Goal: Task Accomplishment & Management: Manage account settings

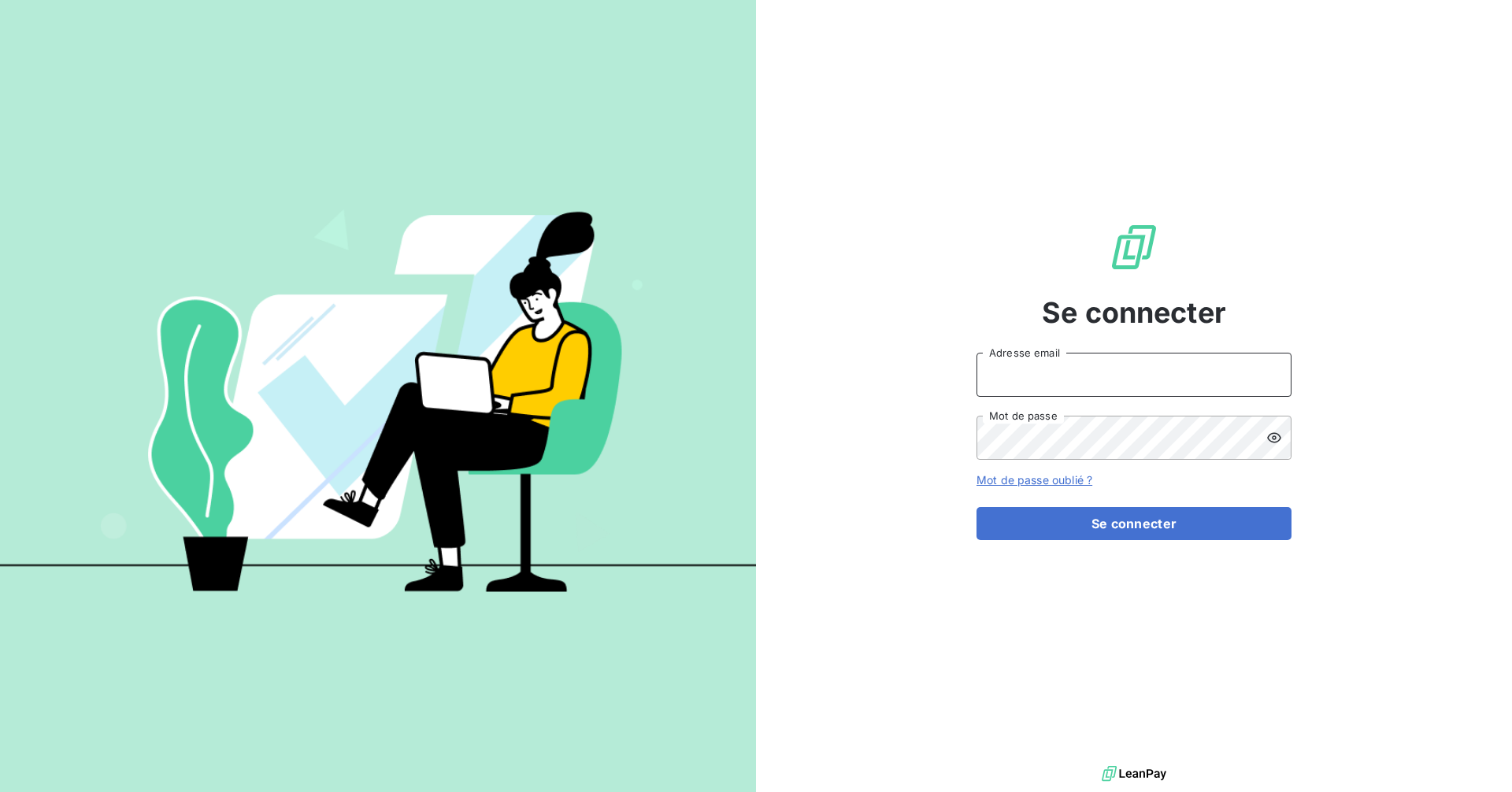
click at [1098, 380] on input "Adresse email" at bounding box center [1134, 374] width 315 height 44
type input "[EMAIL_ADDRESS][DOMAIN_NAME]"
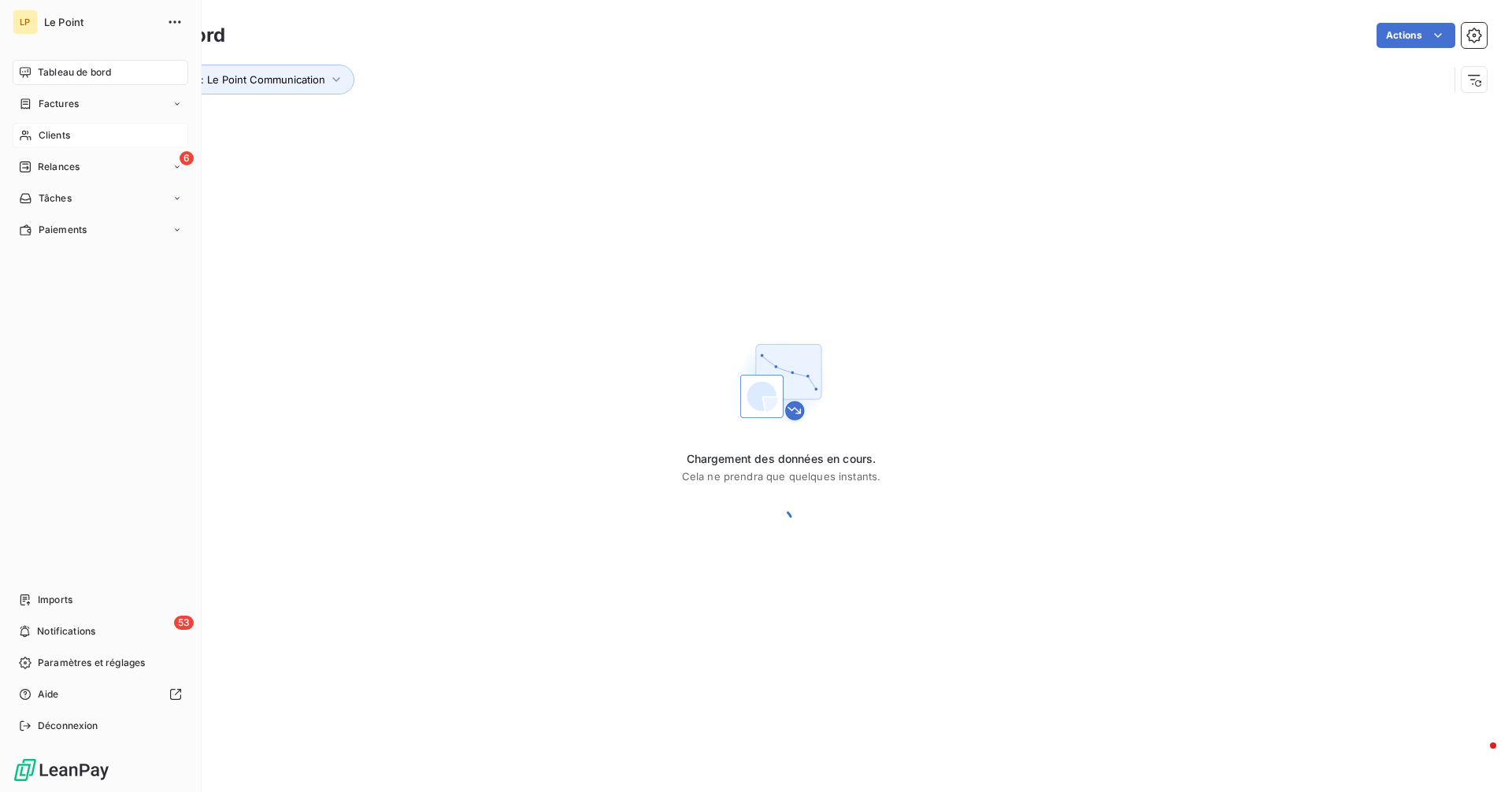
click at [58, 132] on span "Clients" at bounding box center [53, 136] width 31 height 14
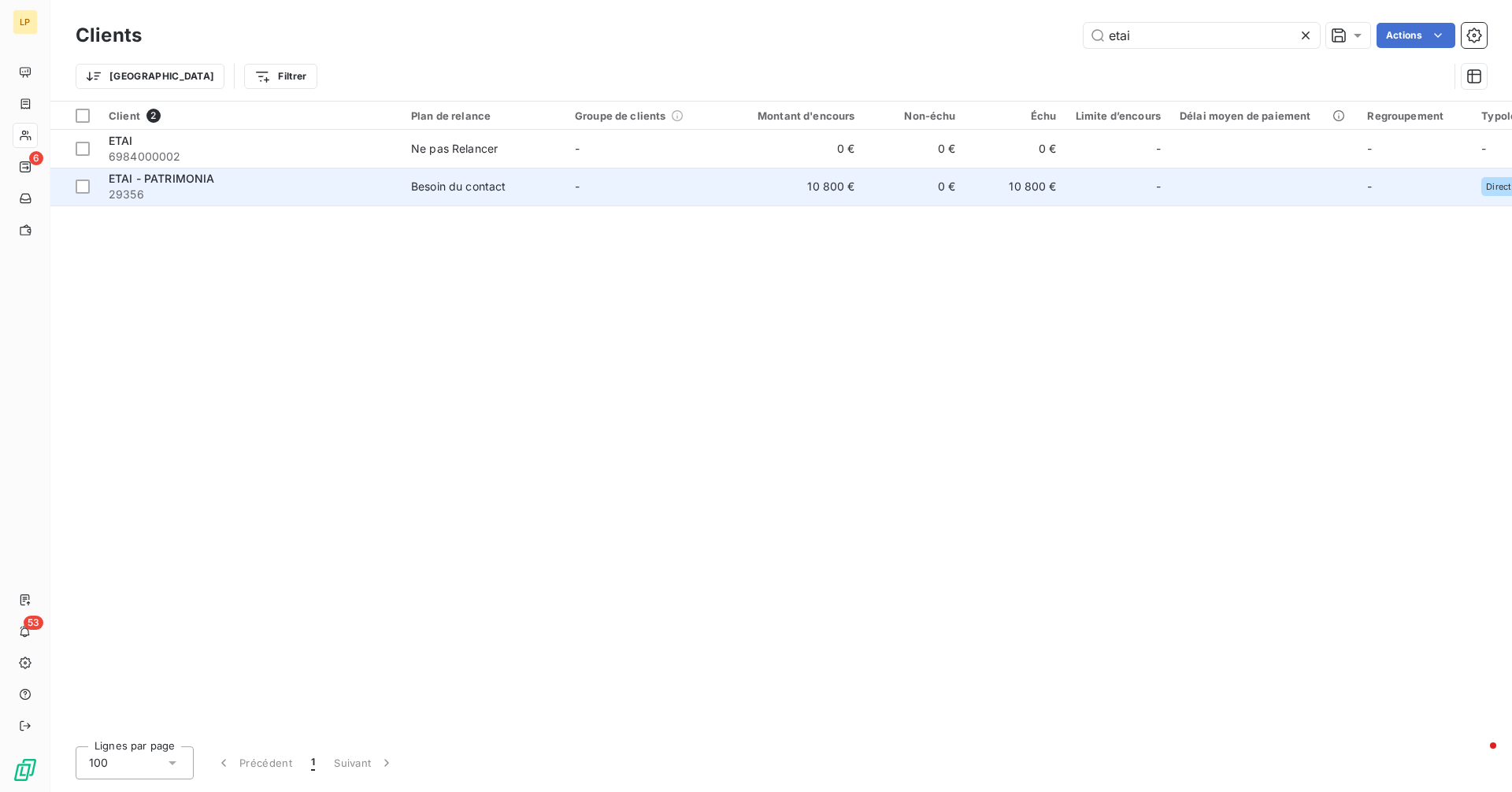
type input "etai"
click at [750, 188] on td "10 800 €" at bounding box center [797, 186] width 136 height 37
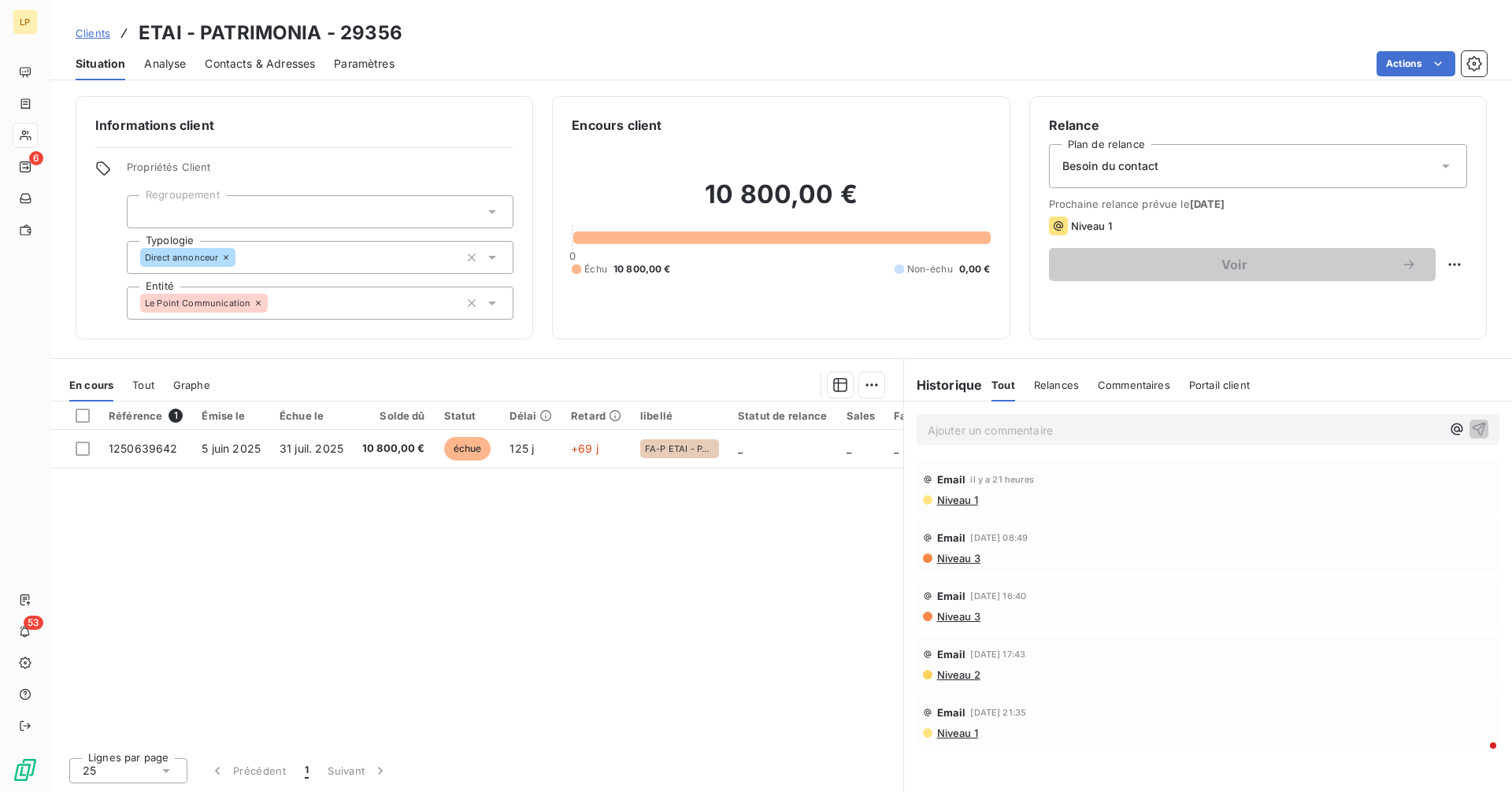
click at [1064, 428] on p "Ajouter un commentaire ﻿" at bounding box center [1184, 430] width 513 height 20
click at [1441, 173] on icon at bounding box center [1446, 166] width 16 height 16
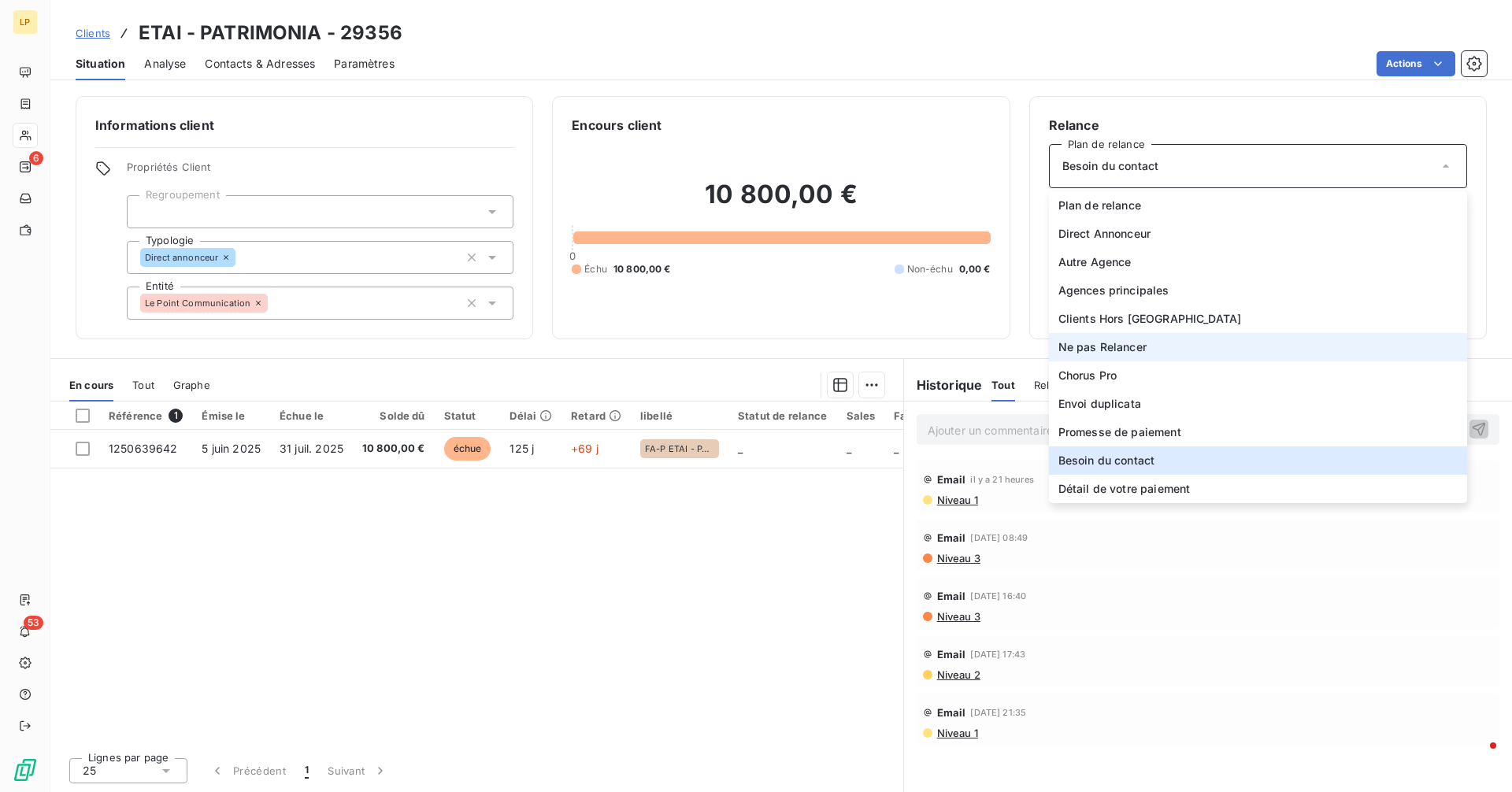
click at [1332, 344] on li "Ne pas Relancer" at bounding box center [1258, 347] width 418 height 29
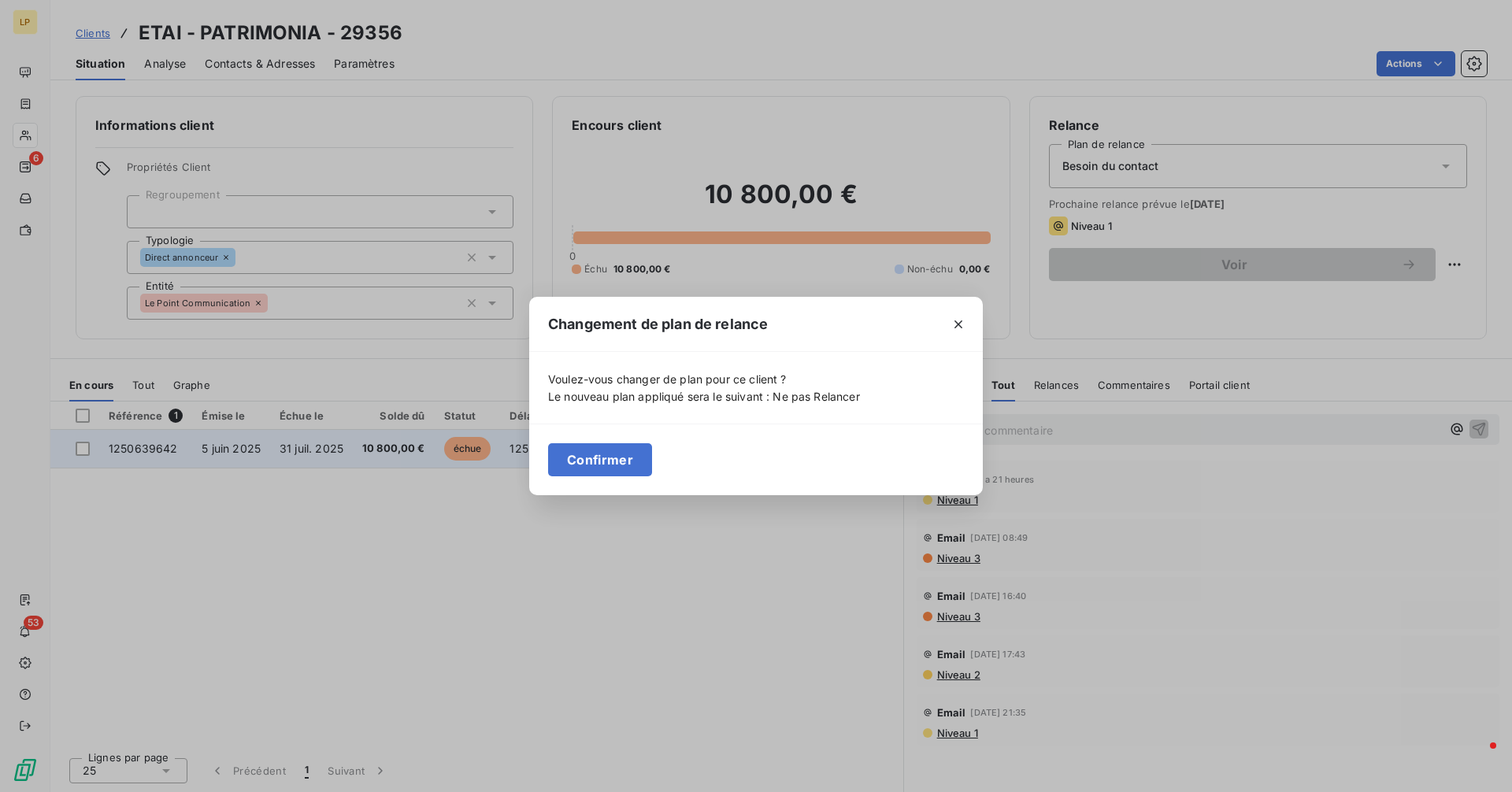
click at [566, 463] on button "Confirmer" at bounding box center [600, 459] width 104 height 33
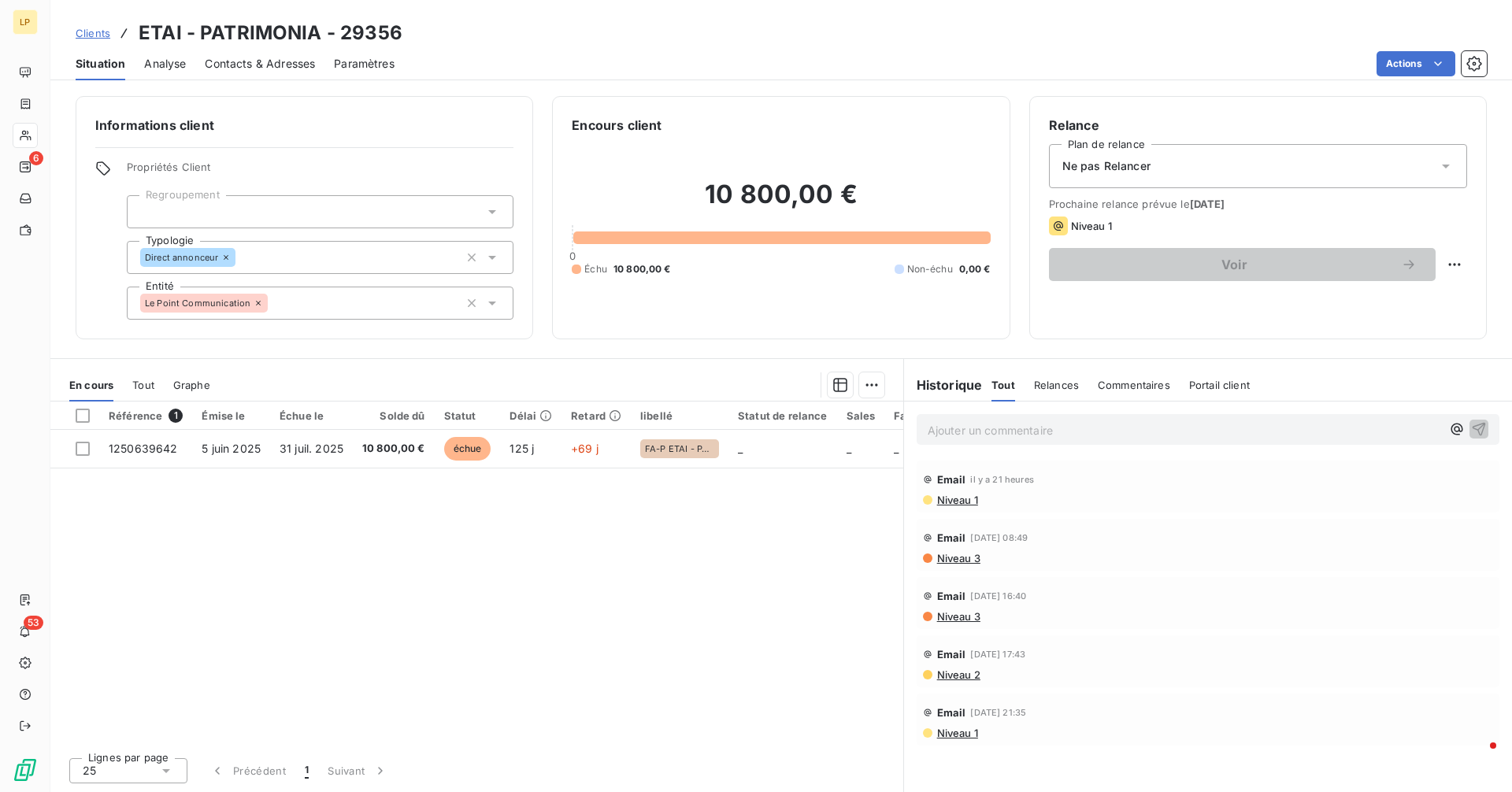
click at [960, 425] on p "Ajouter un commentaire ﻿" at bounding box center [1184, 430] width 513 height 20
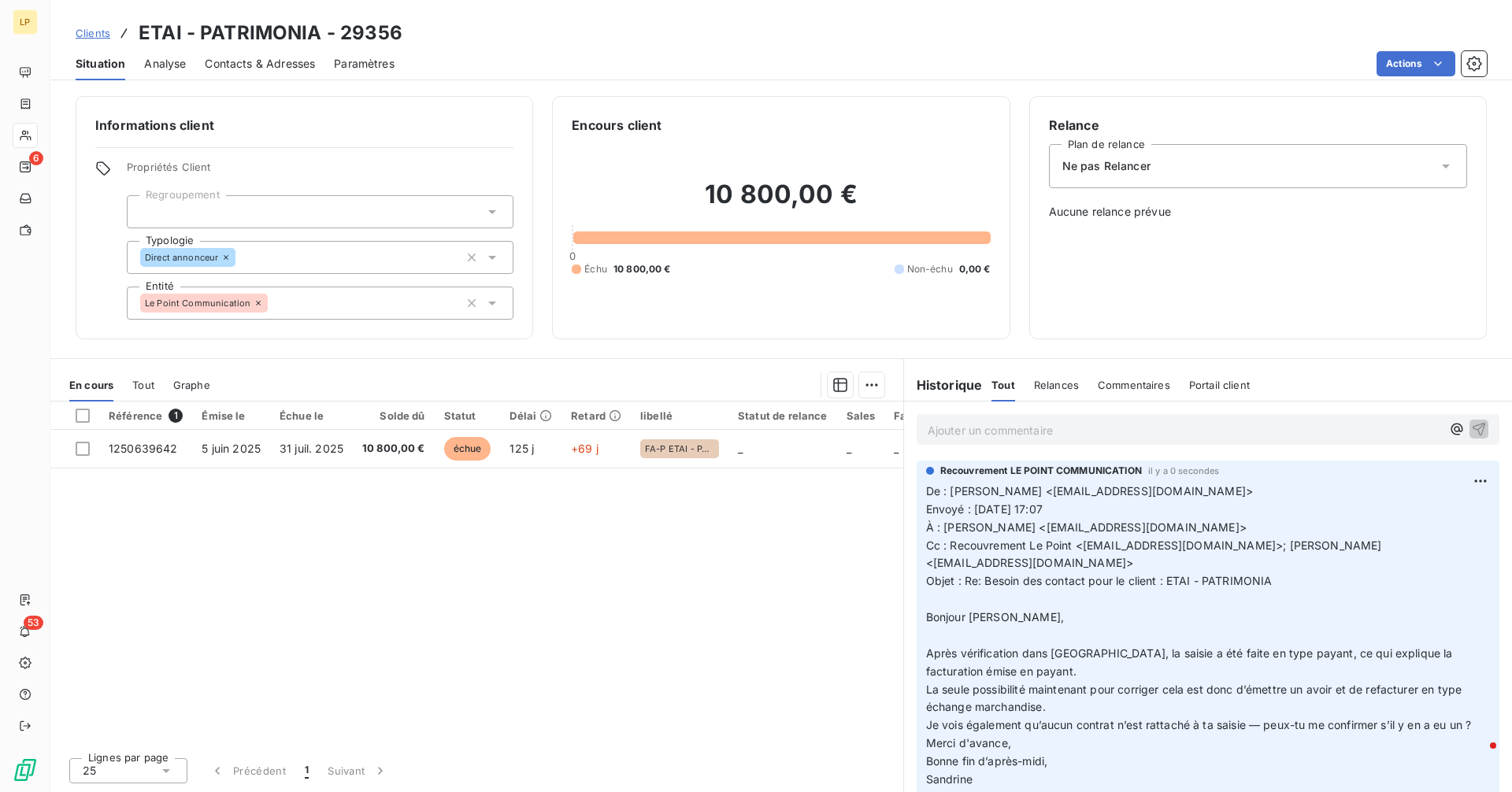
click at [97, 35] on span "Clients" at bounding box center [93, 33] width 34 height 13
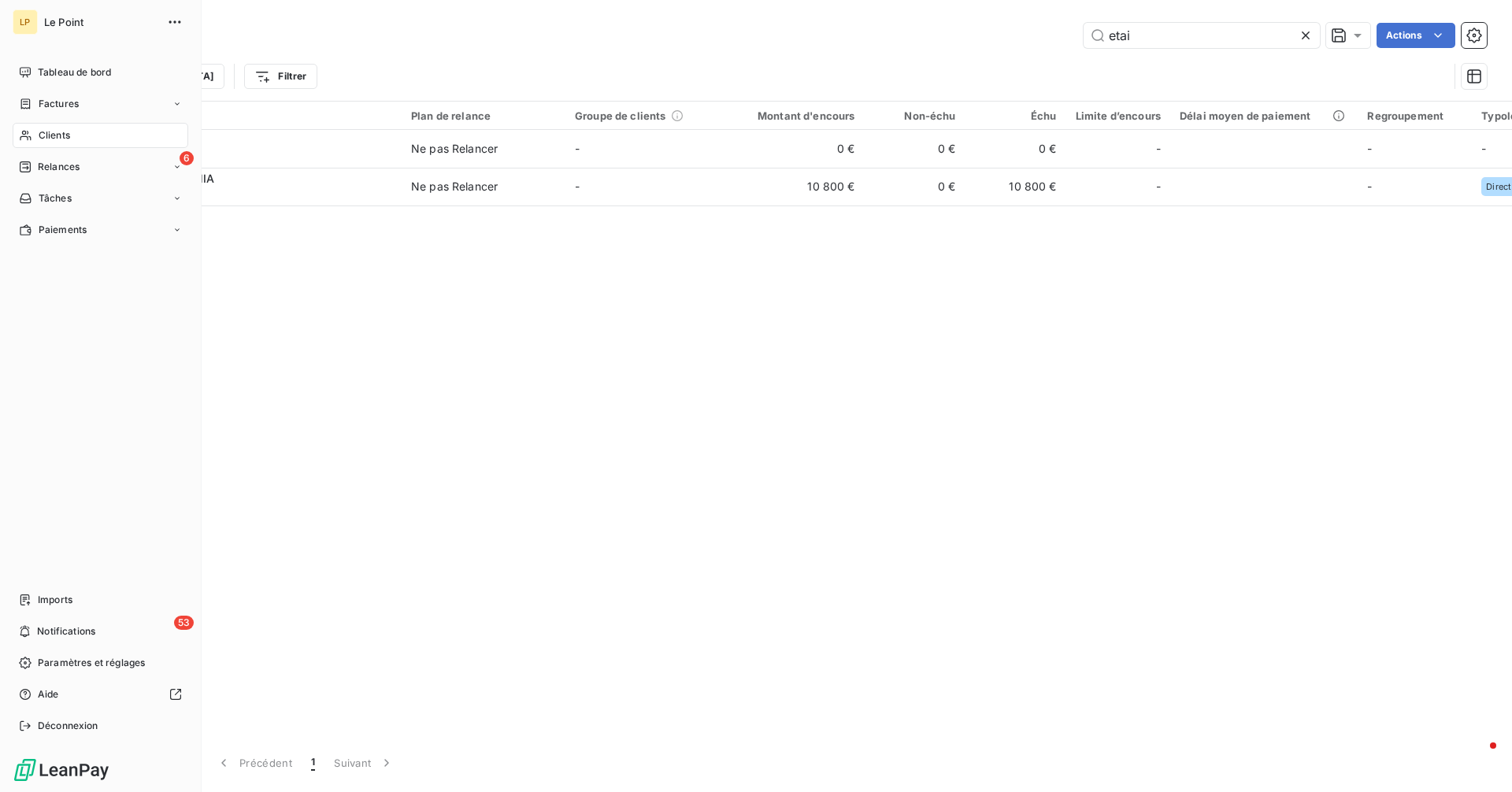
click at [51, 131] on span "Clients" at bounding box center [53, 136] width 31 height 14
click at [44, 135] on span "Clients" at bounding box center [53, 136] width 31 height 14
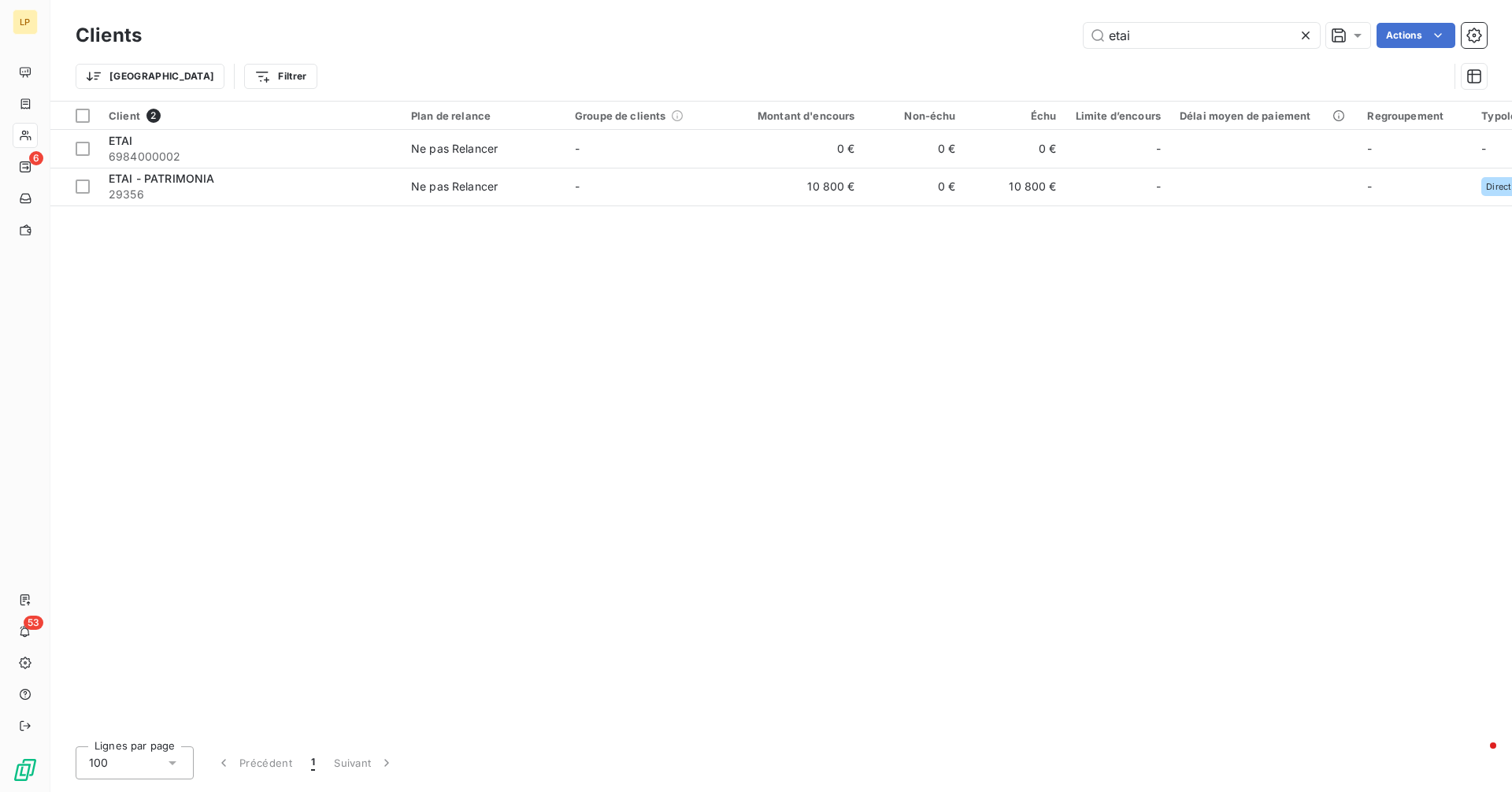
click at [1303, 37] on icon at bounding box center [1305, 36] width 16 height 16
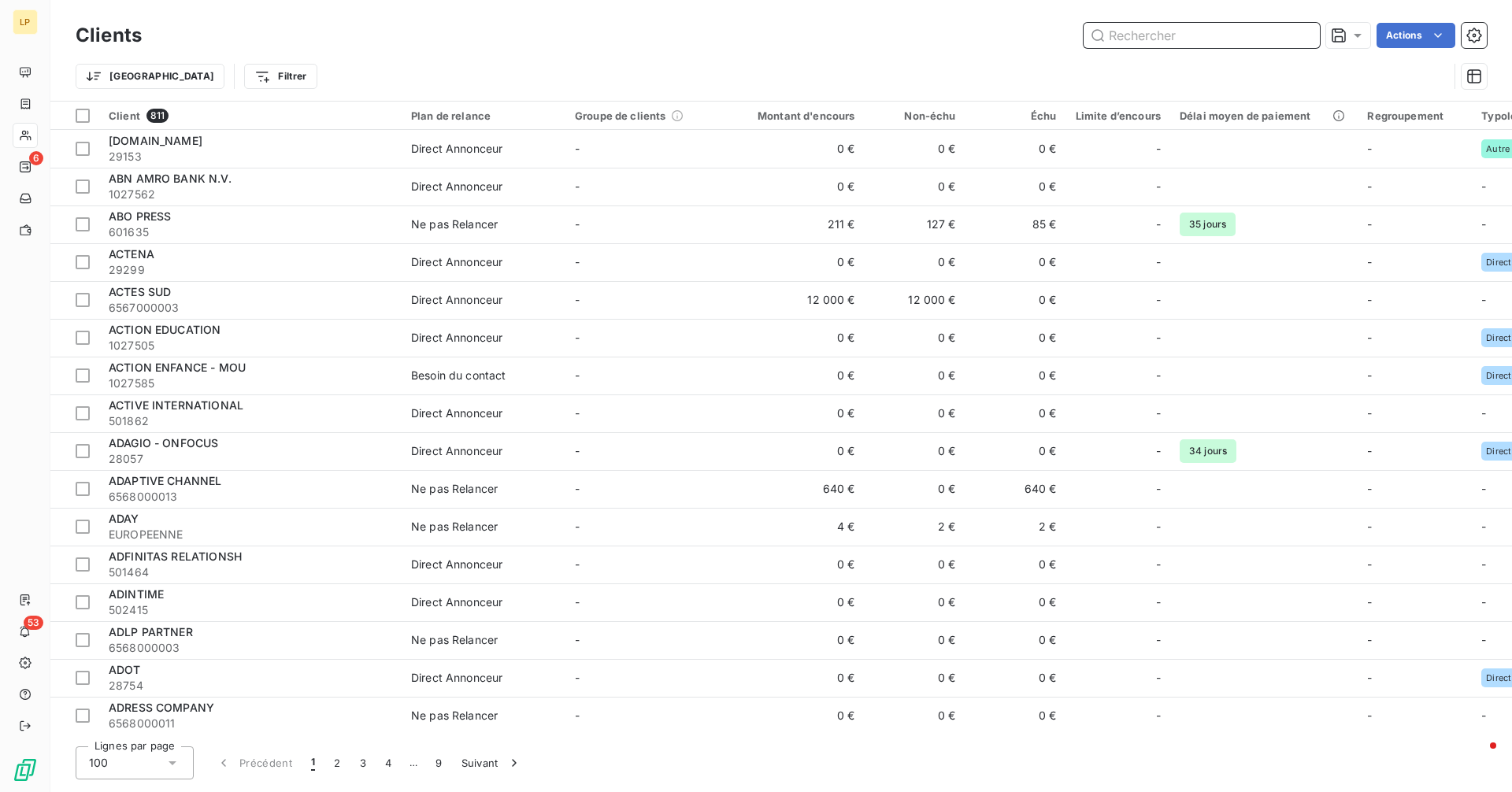
click at [1190, 45] on input "text" at bounding box center [1202, 36] width 236 height 26
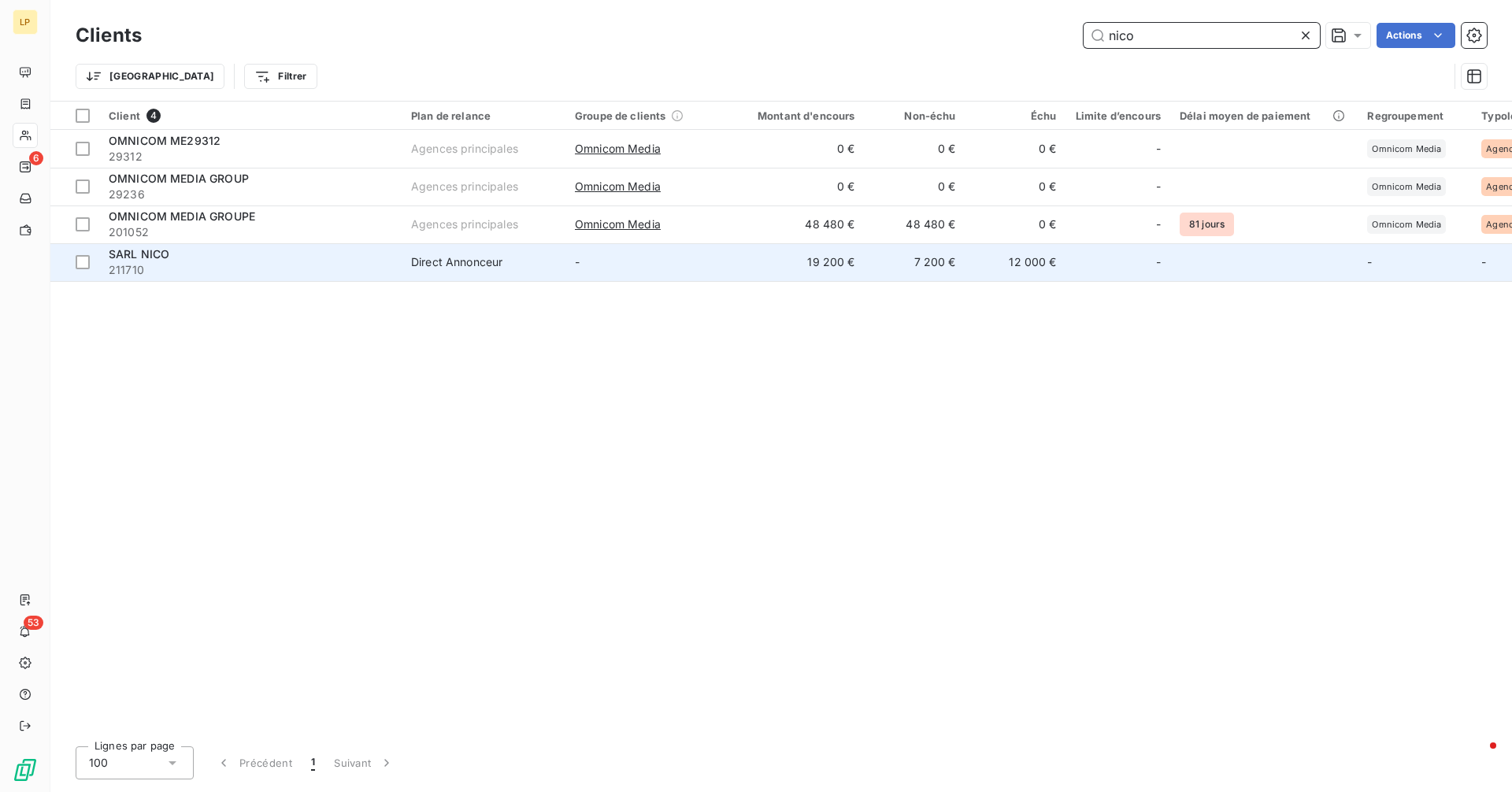
type input "nico"
click at [441, 260] on div "Direct Annonceur" at bounding box center [456, 262] width 91 height 16
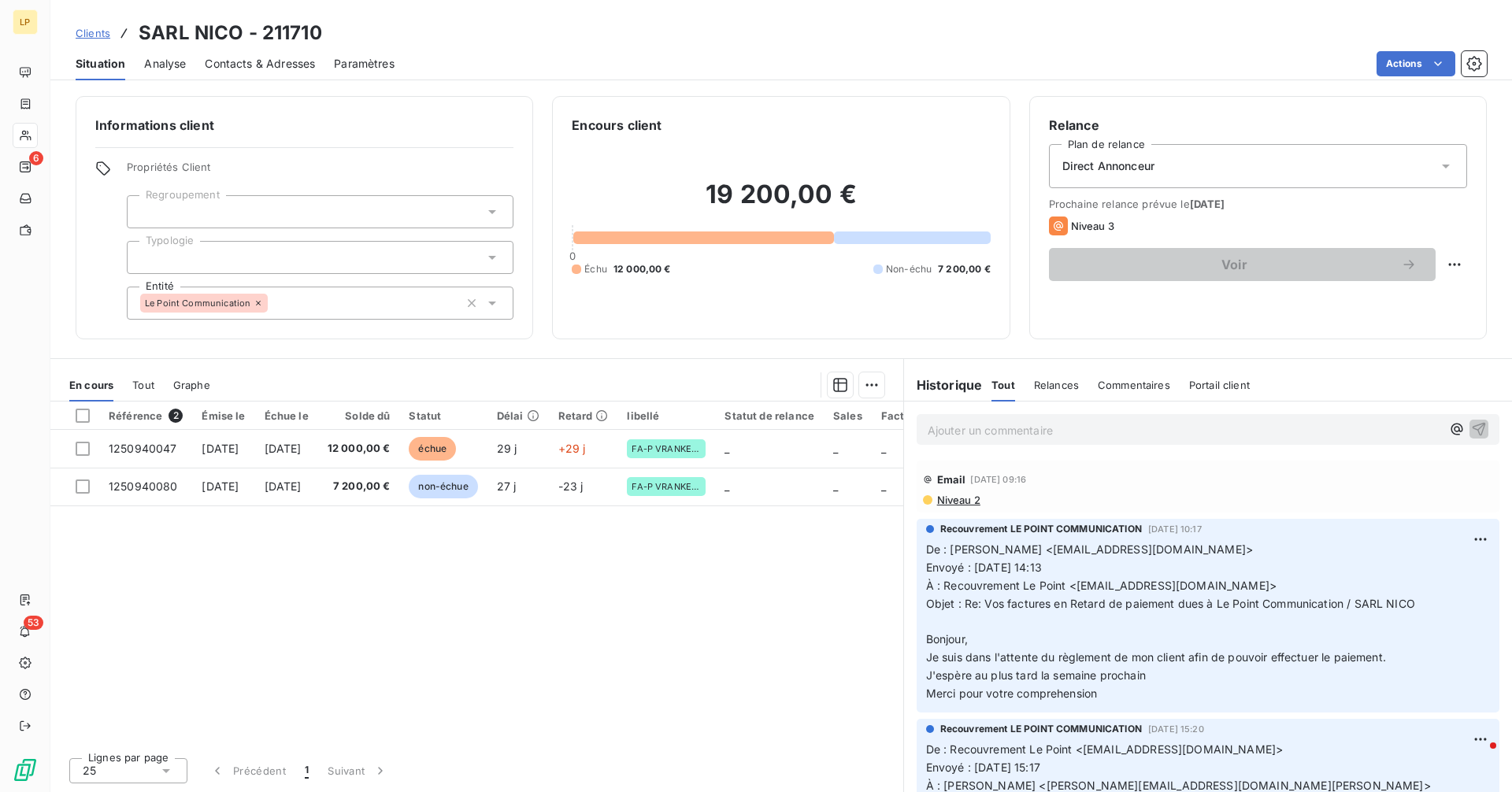
click at [997, 438] on p "Ajouter un commentaire ﻿" at bounding box center [1184, 430] width 513 height 20
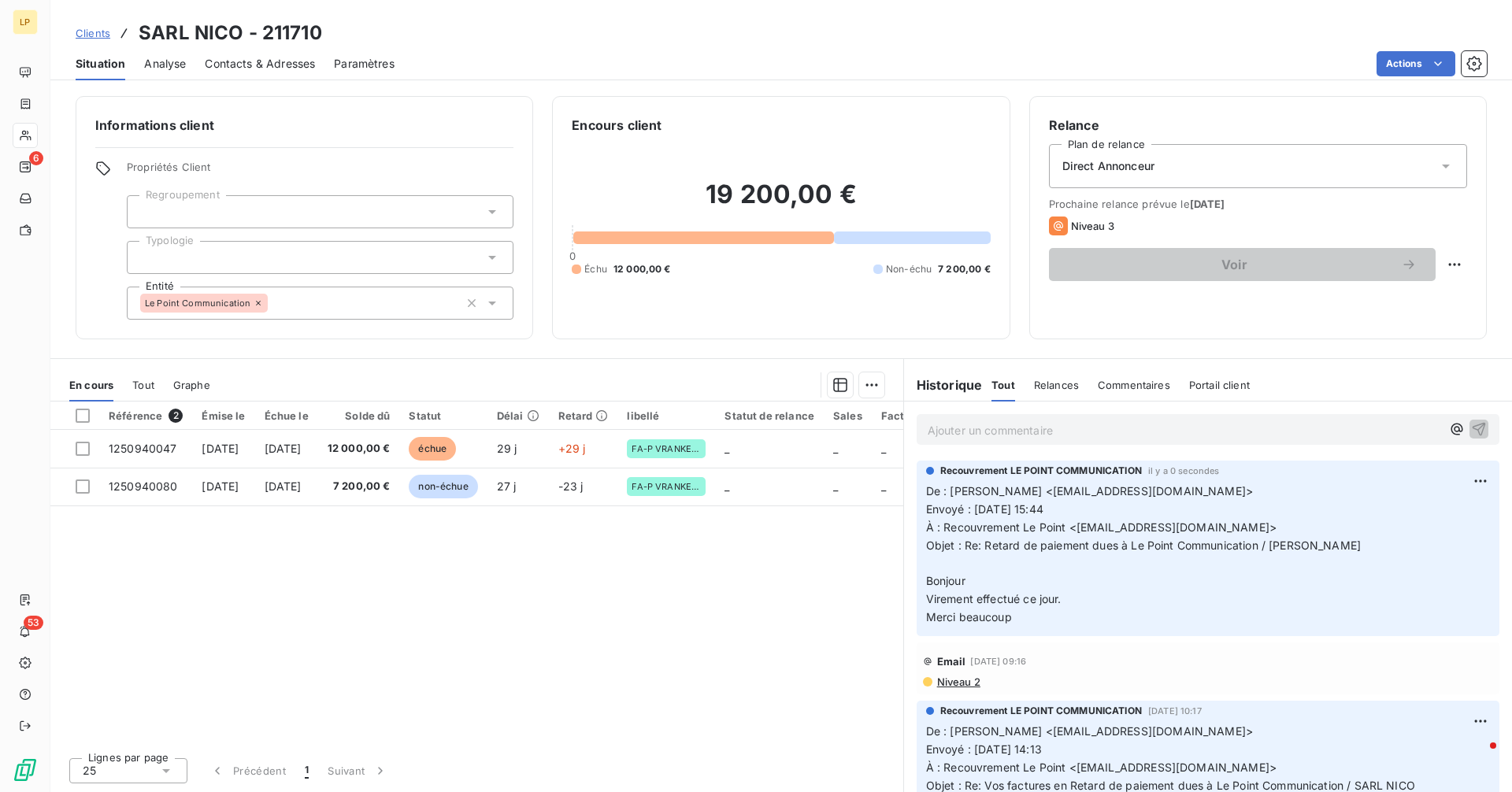
click at [101, 33] on span "Clients" at bounding box center [93, 33] width 34 height 13
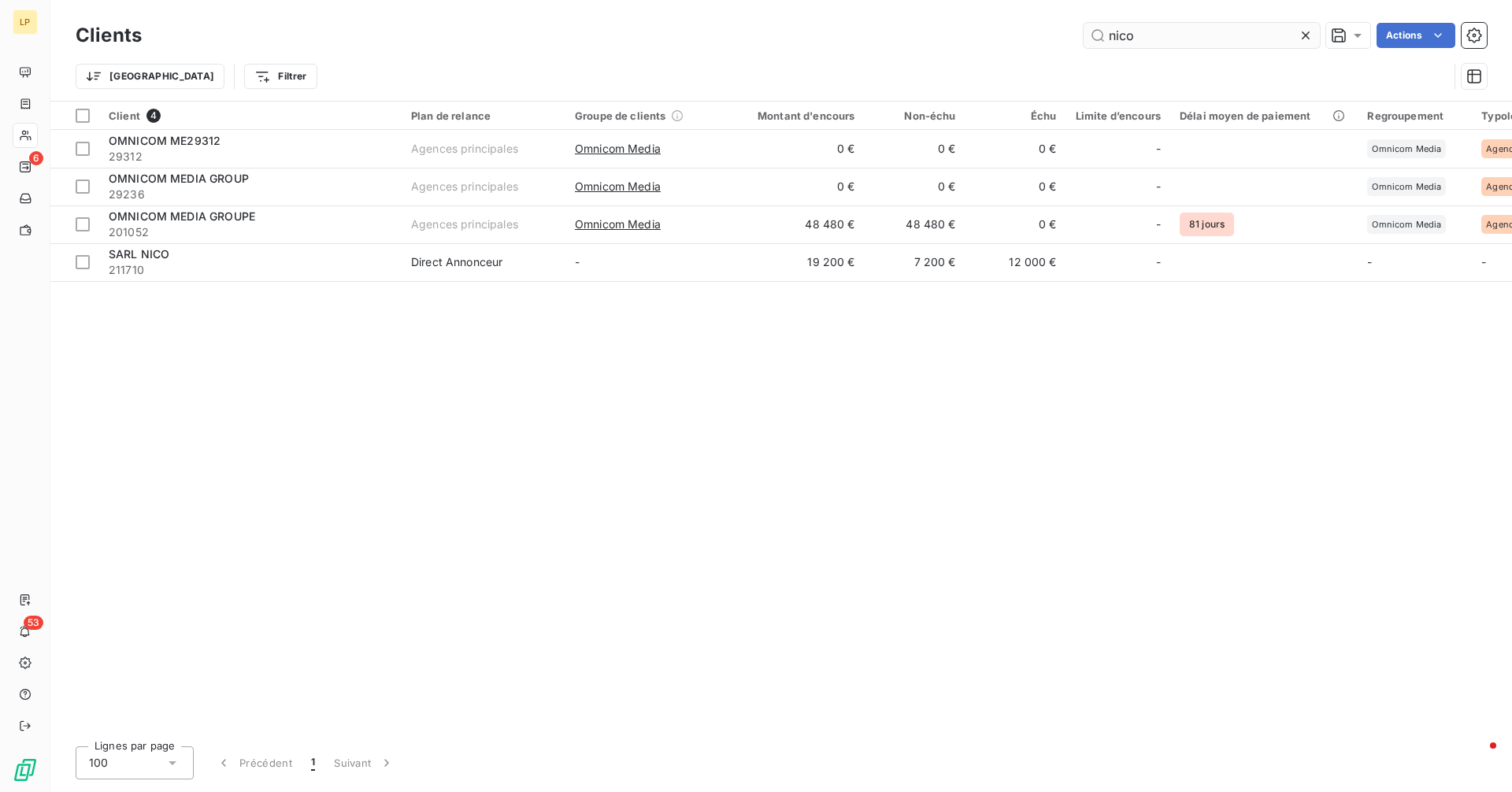
click at [1165, 37] on input "nico" at bounding box center [1202, 36] width 236 height 26
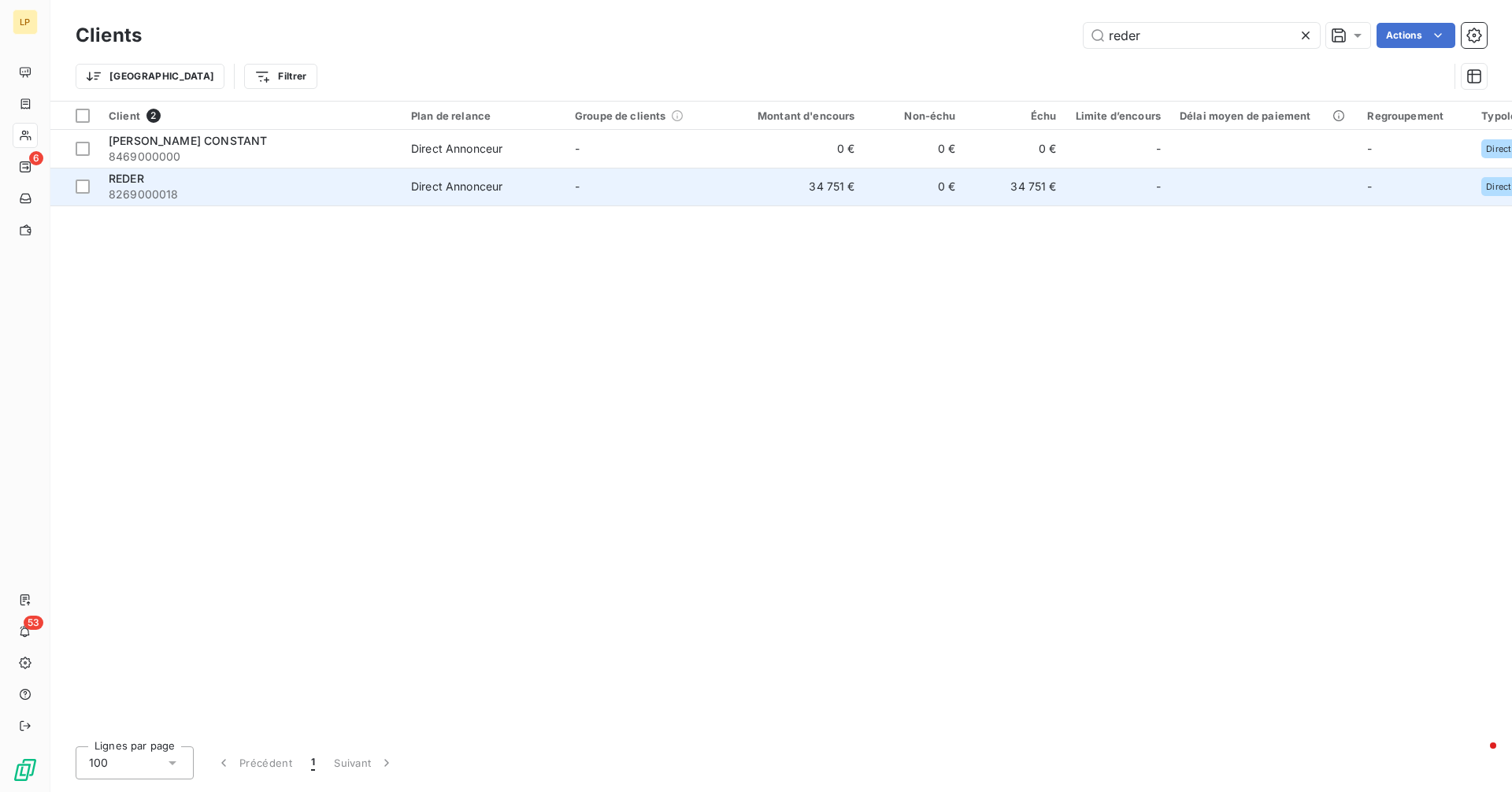
type input "reder"
click at [630, 203] on td "-" at bounding box center [647, 186] width 164 height 37
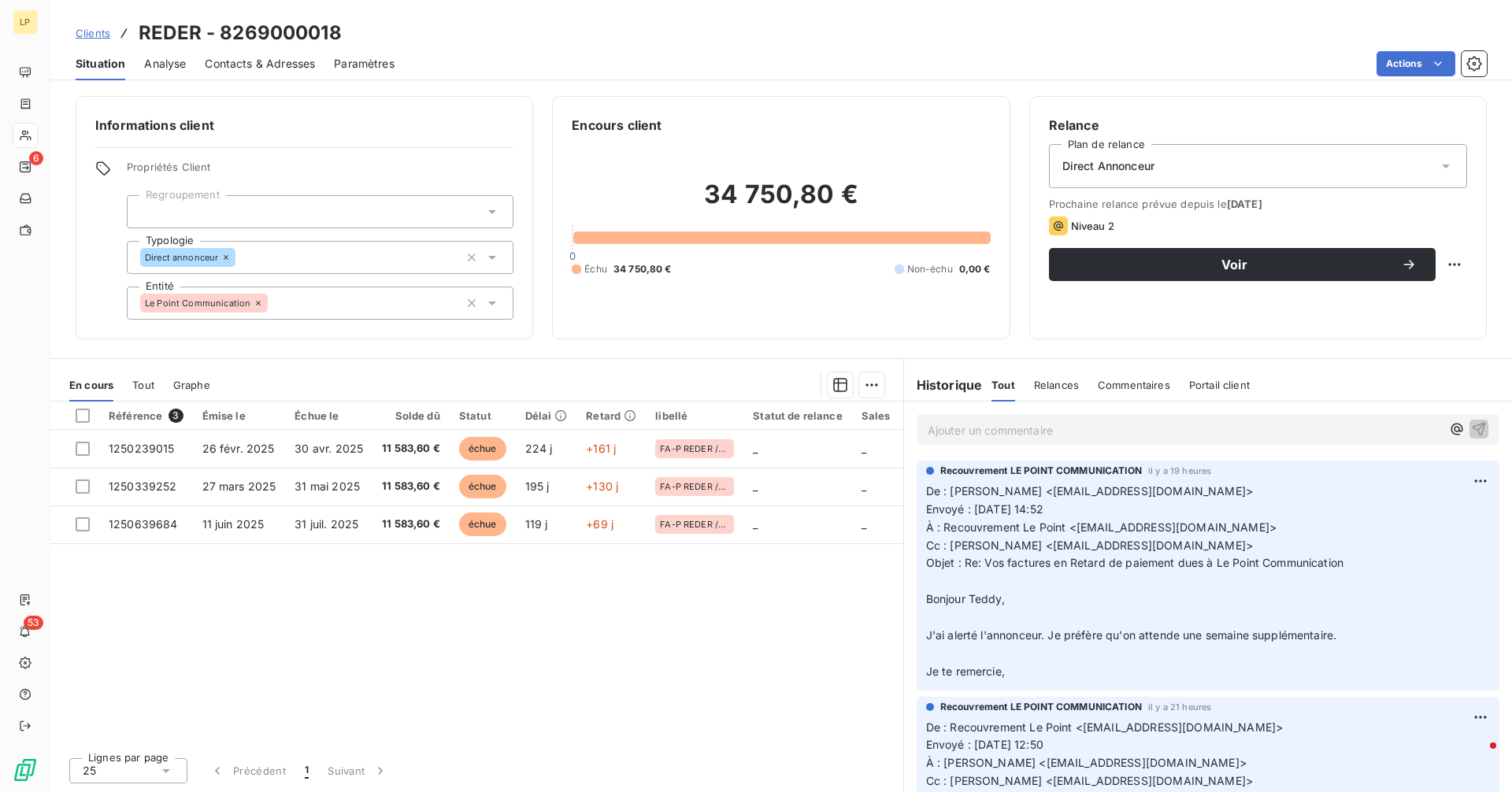
click at [1073, 437] on p "Ajouter un commentaire ﻿" at bounding box center [1184, 430] width 513 height 20
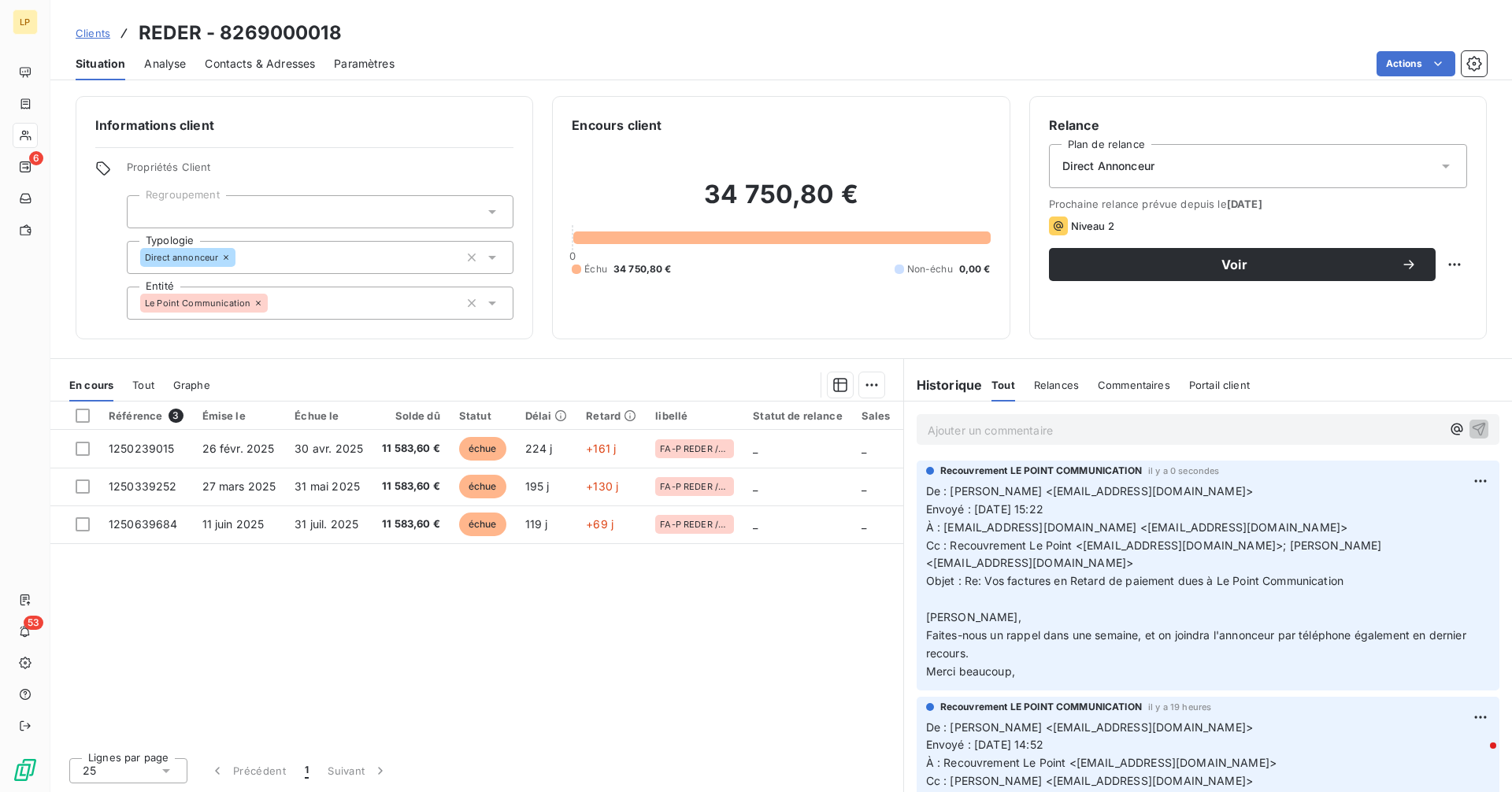
click at [97, 31] on span "Clients" at bounding box center [93, 33] width 34 height 13
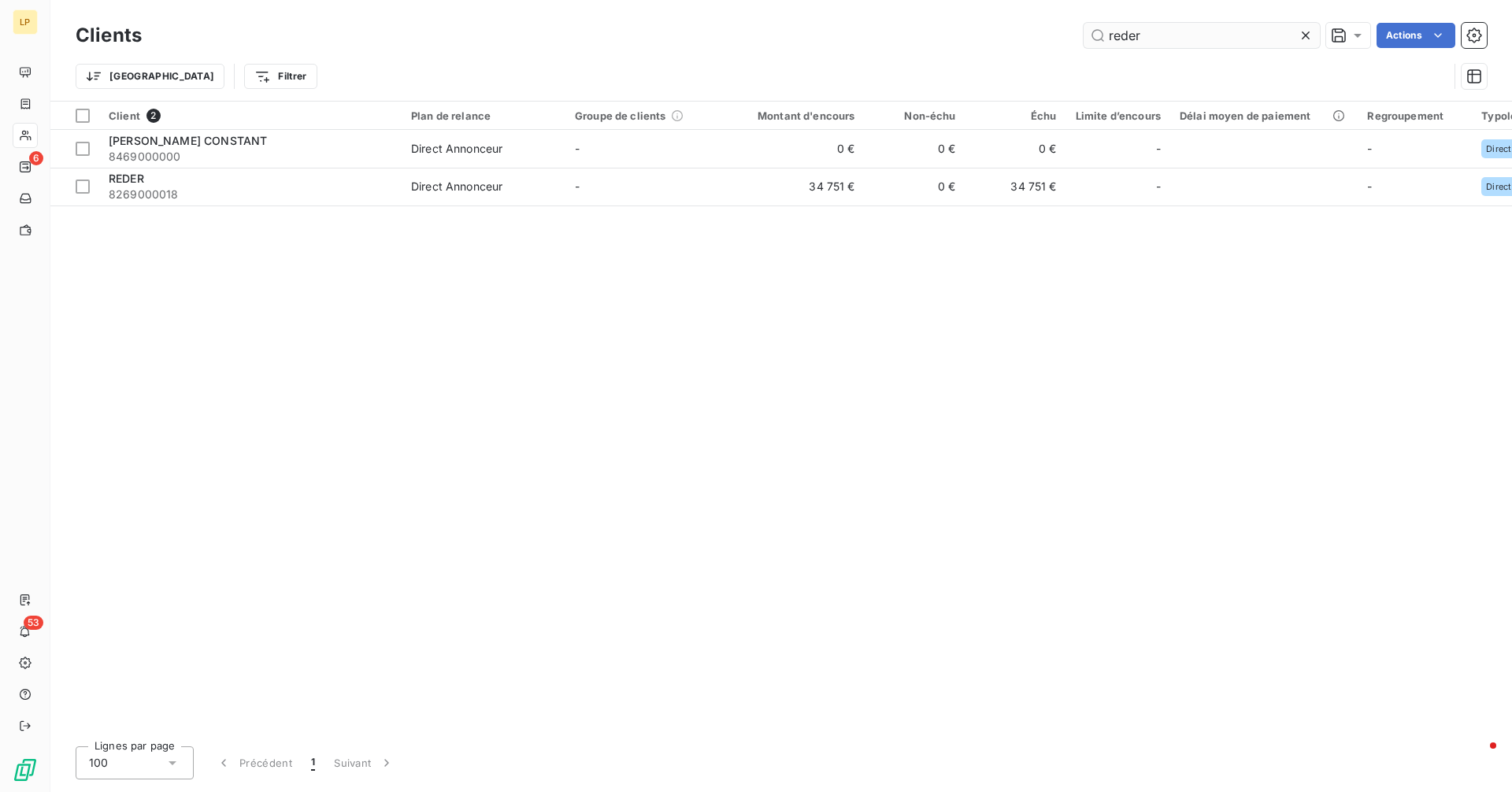
click at [1152, 34] on input "reder" at bounding box center [1202, 36] width 236 height 26
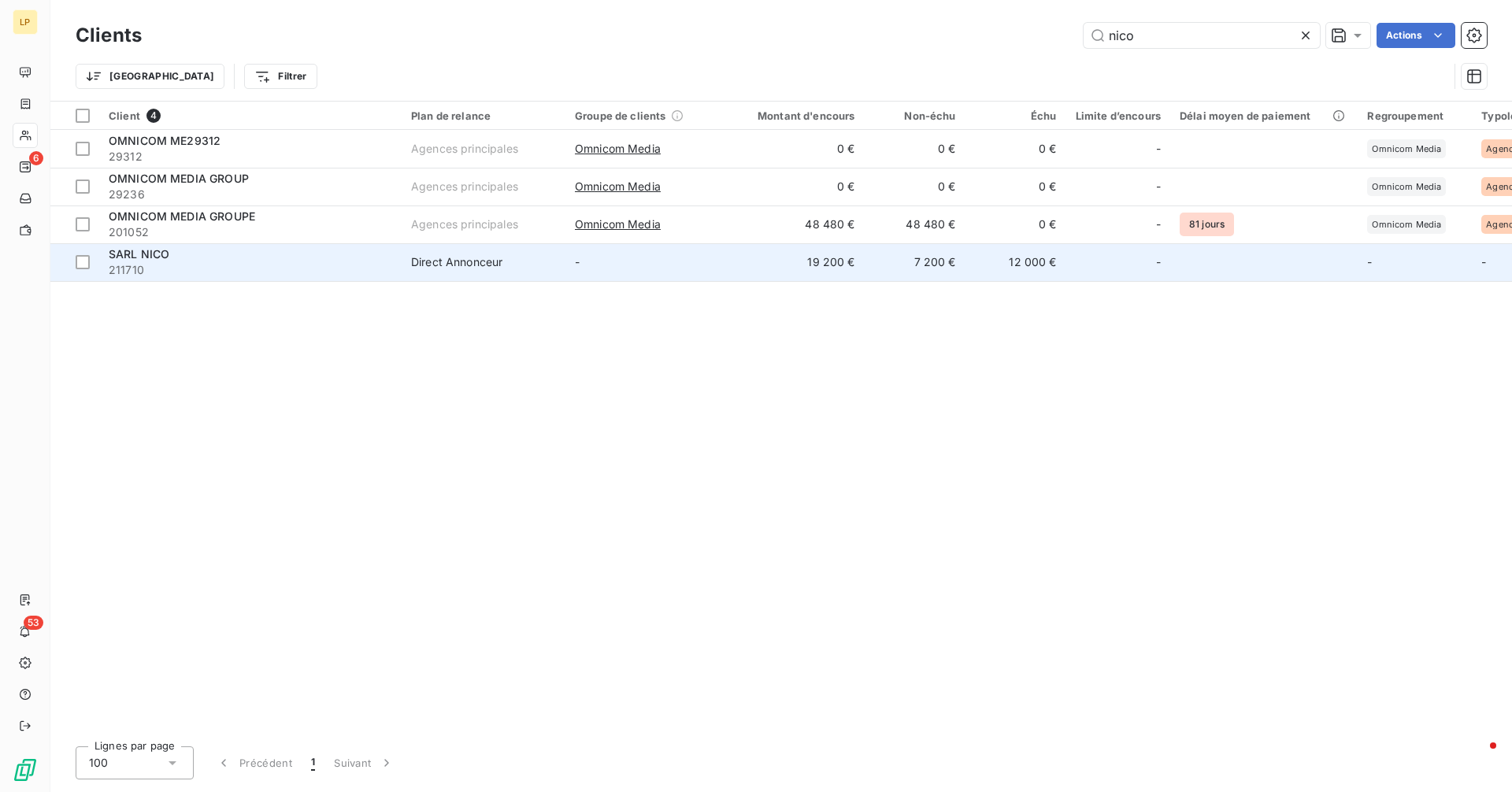
type input "nico"
click at [648, 255] on td "-" at bounding box center [647, 262] width 164 height 37
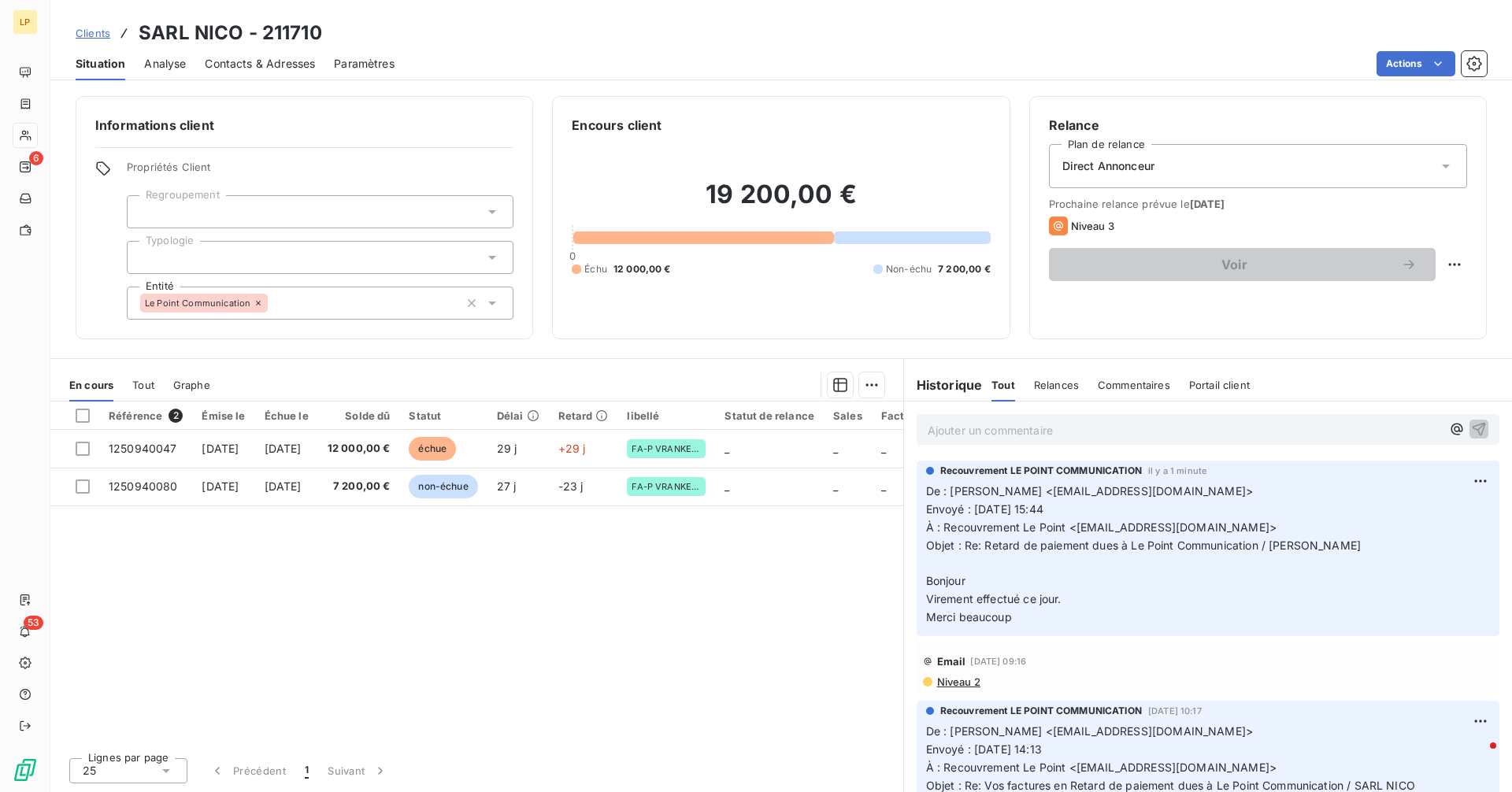
click at [89, 30] on span "Clients" at bounding box center [93, 33] width 34 height 13
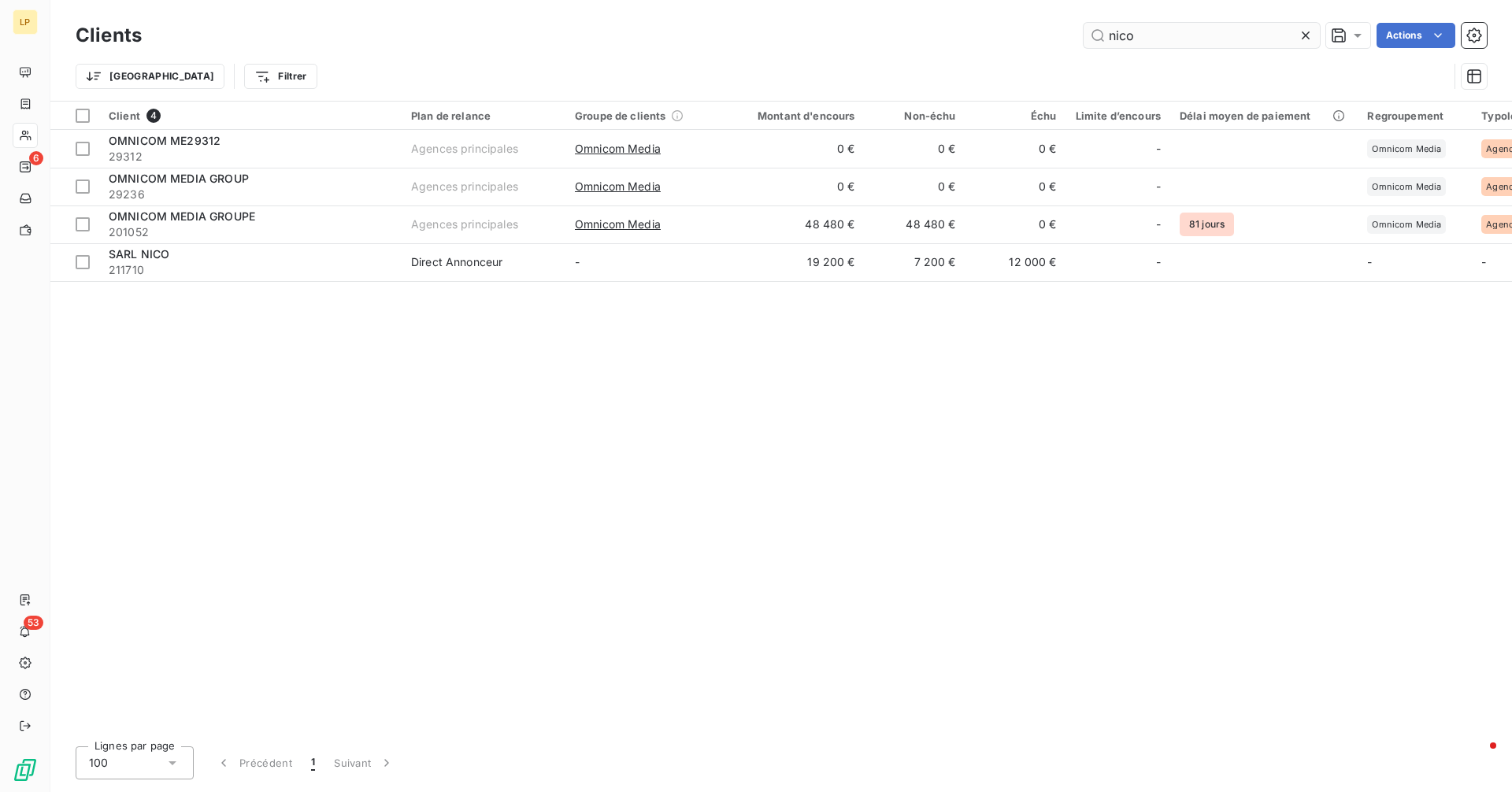
click at [1172, 45] on input "nico" at bounding box center [1202, 36] width 236 height 26
click at [1171, 43] on input "nico" at bounding box center [1202, 36] width 236 height 26
click at [1169, 42] on input "nico" at bounding box center [1202, 36] width 236 height 26
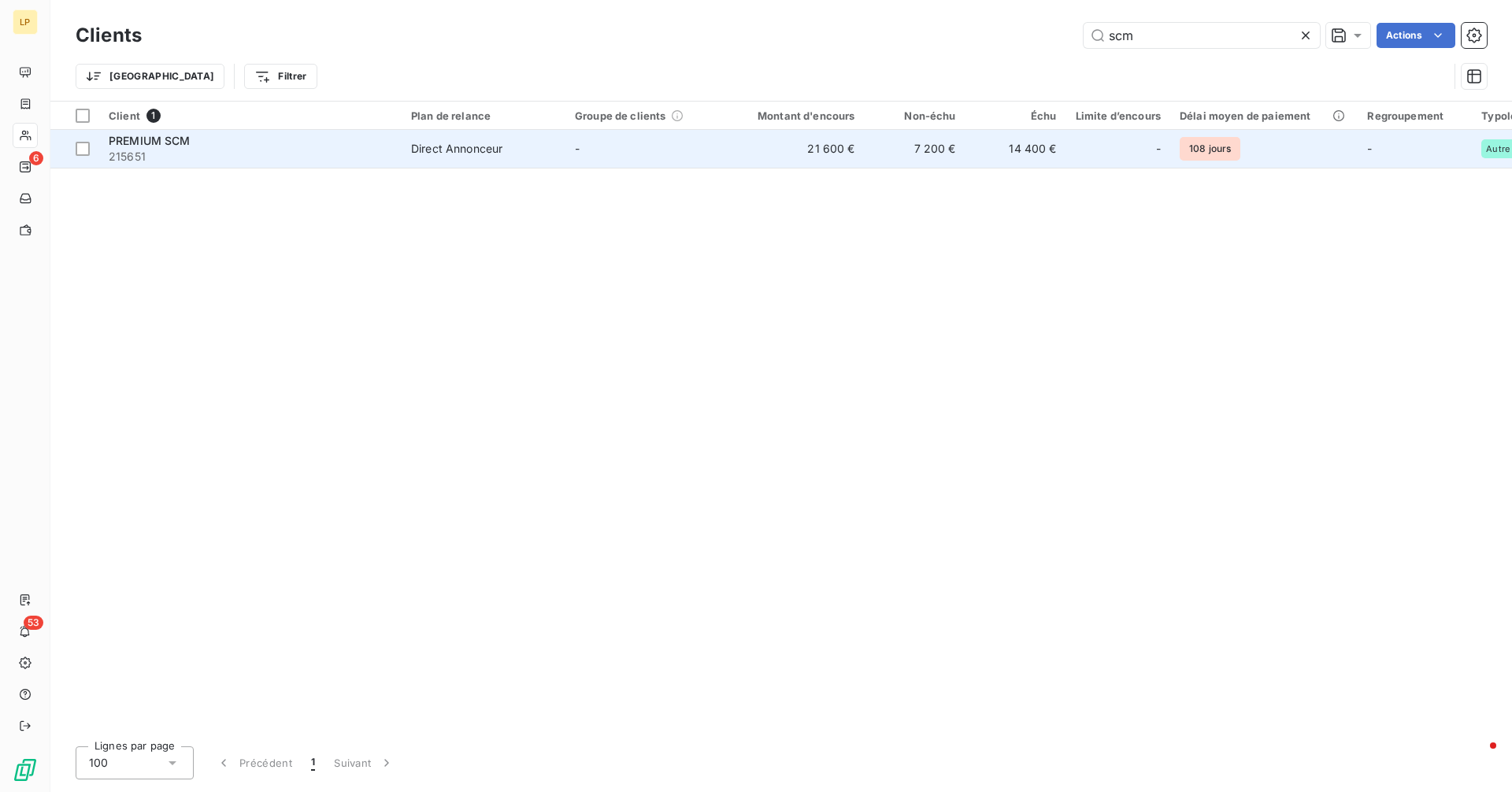
type input "scm"
click at [357, 163] on span "215651" at bounding box center [250, 157] width 283 height 16
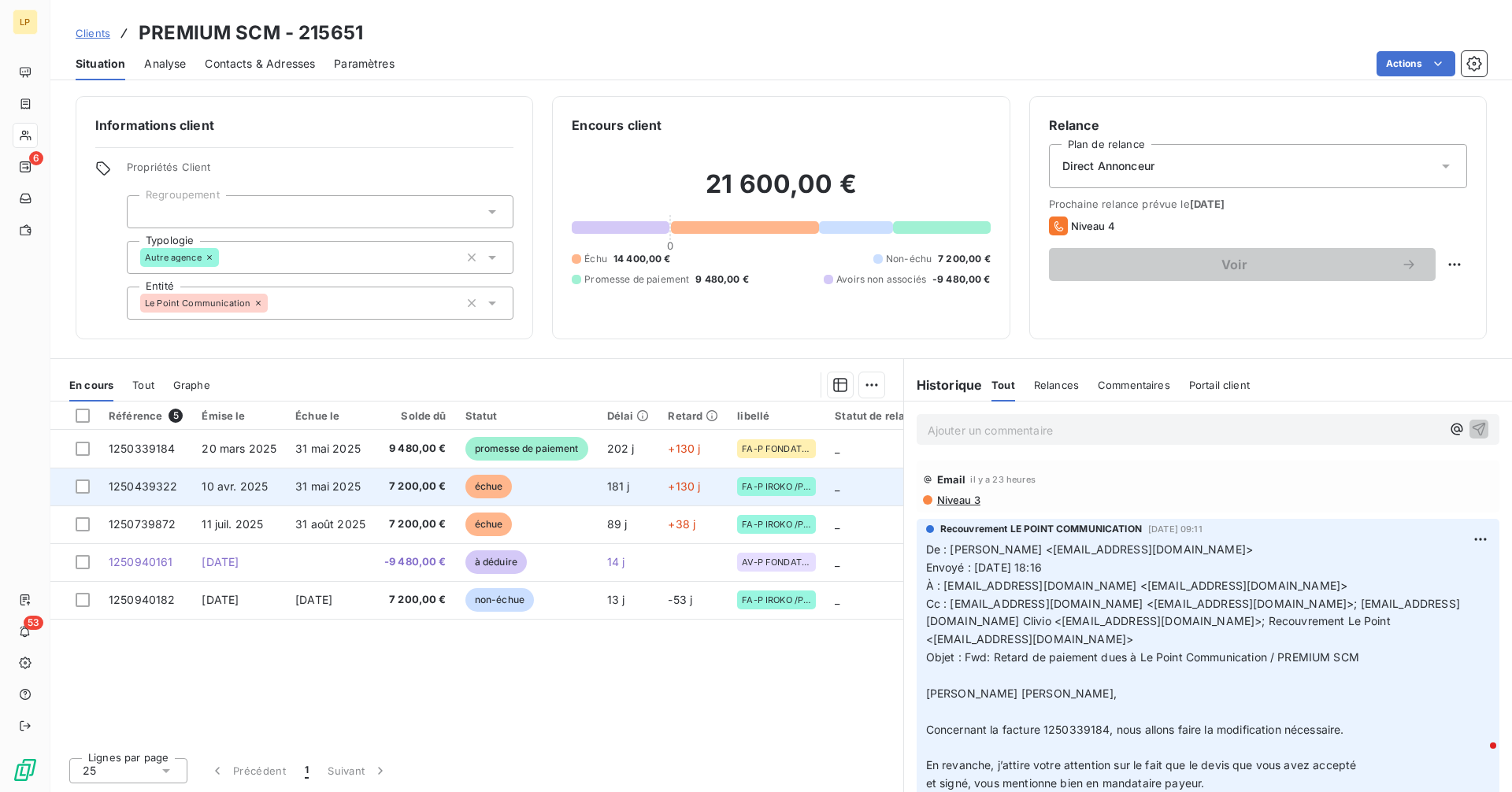
click at [409, 491] on span "7 200,00 €" at bounding box center [416, 487] width 62 height 16
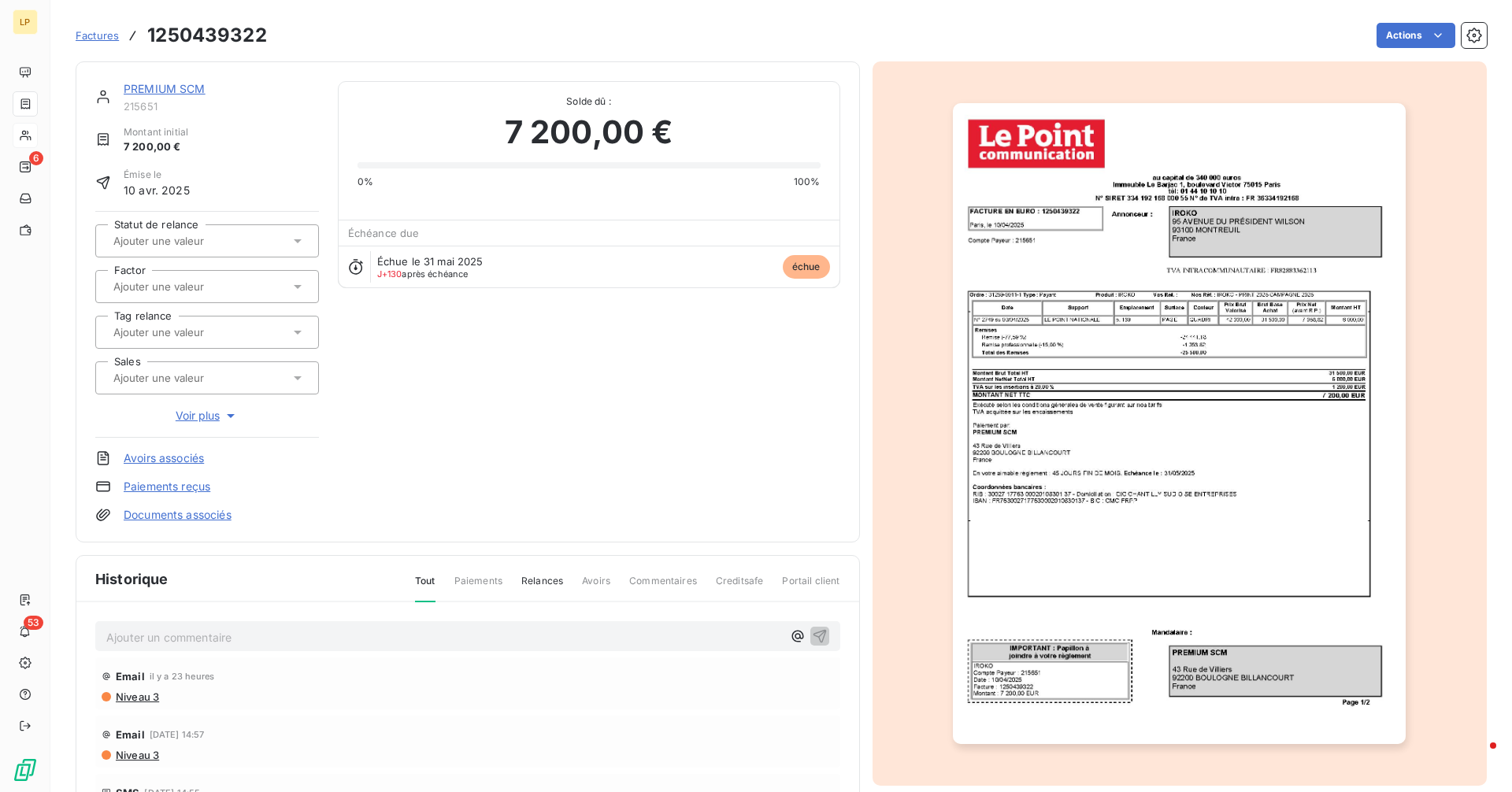
click at [1096, 416] on img "button" at bounding box center [1178, 423] width 452 height 640
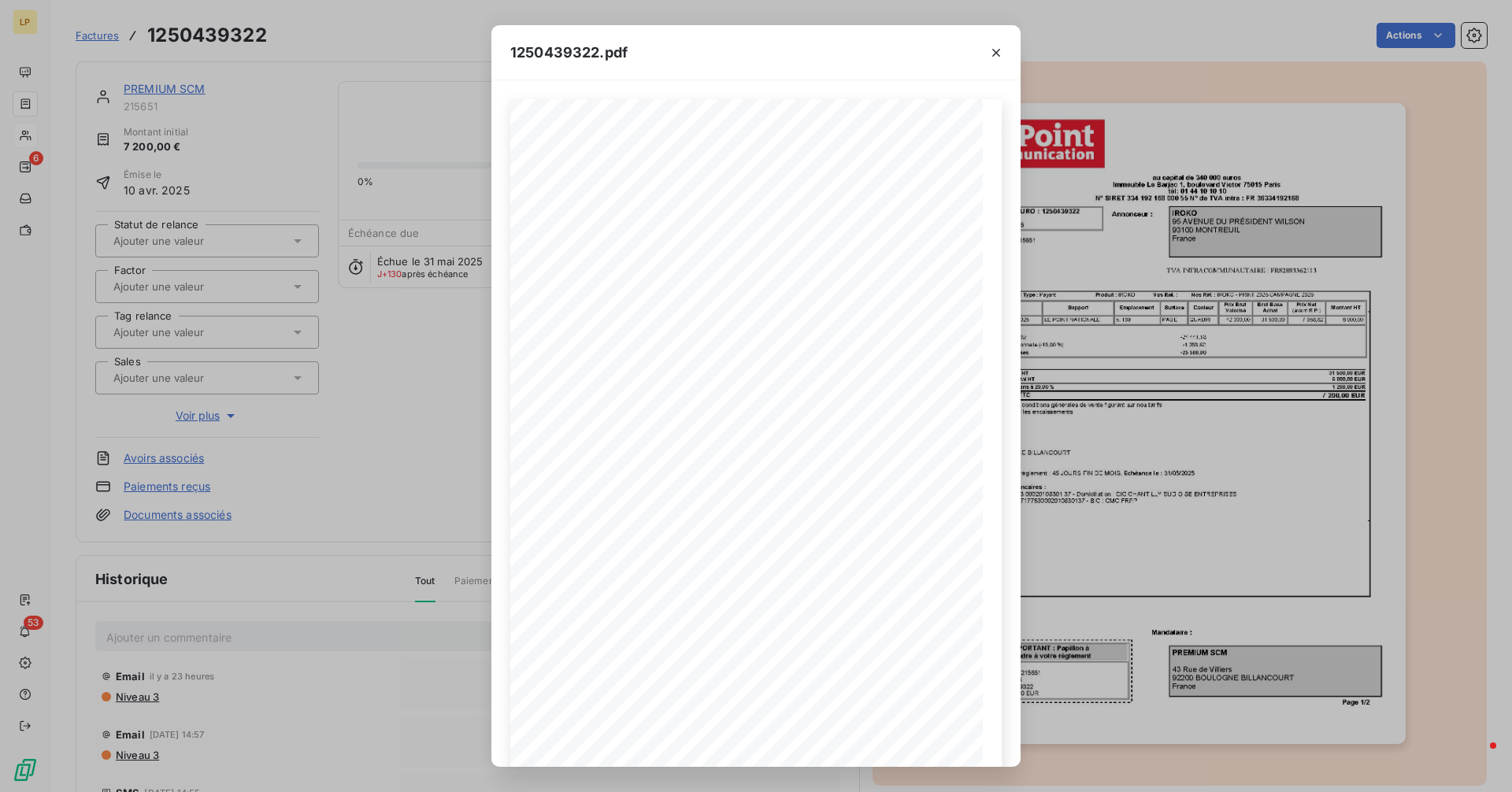
click at [455, 412] on div "1250439322.pdf - - - - au capital de 340 000 euros Immeuble [GEOGRAPHIC_DATA][S…" at bounding box center [756, 396] width 1512 height 792
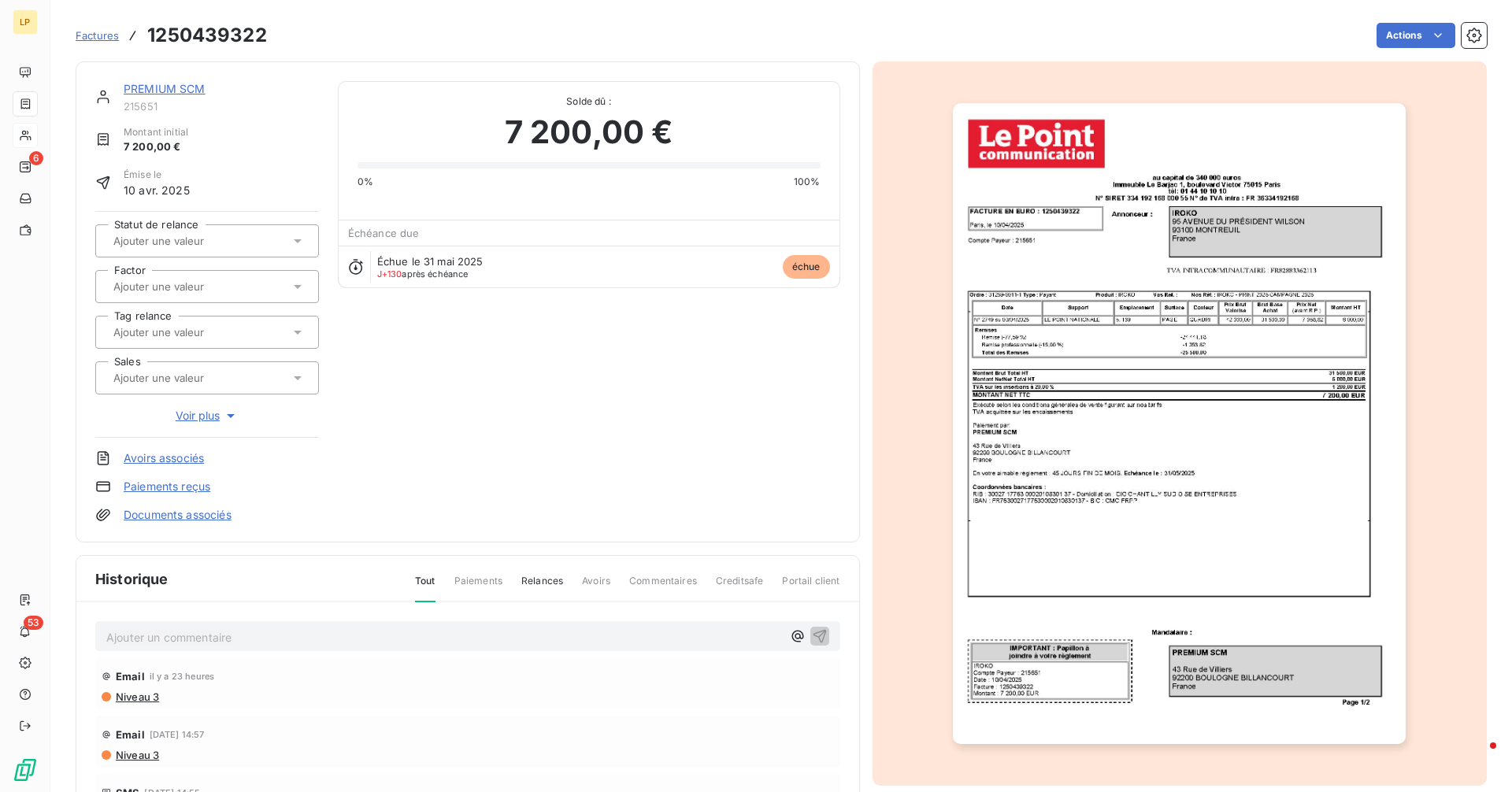
click at [185, 90] on link "PREMIUM SCM" at bounding box center [164, 89] width 82 height 14
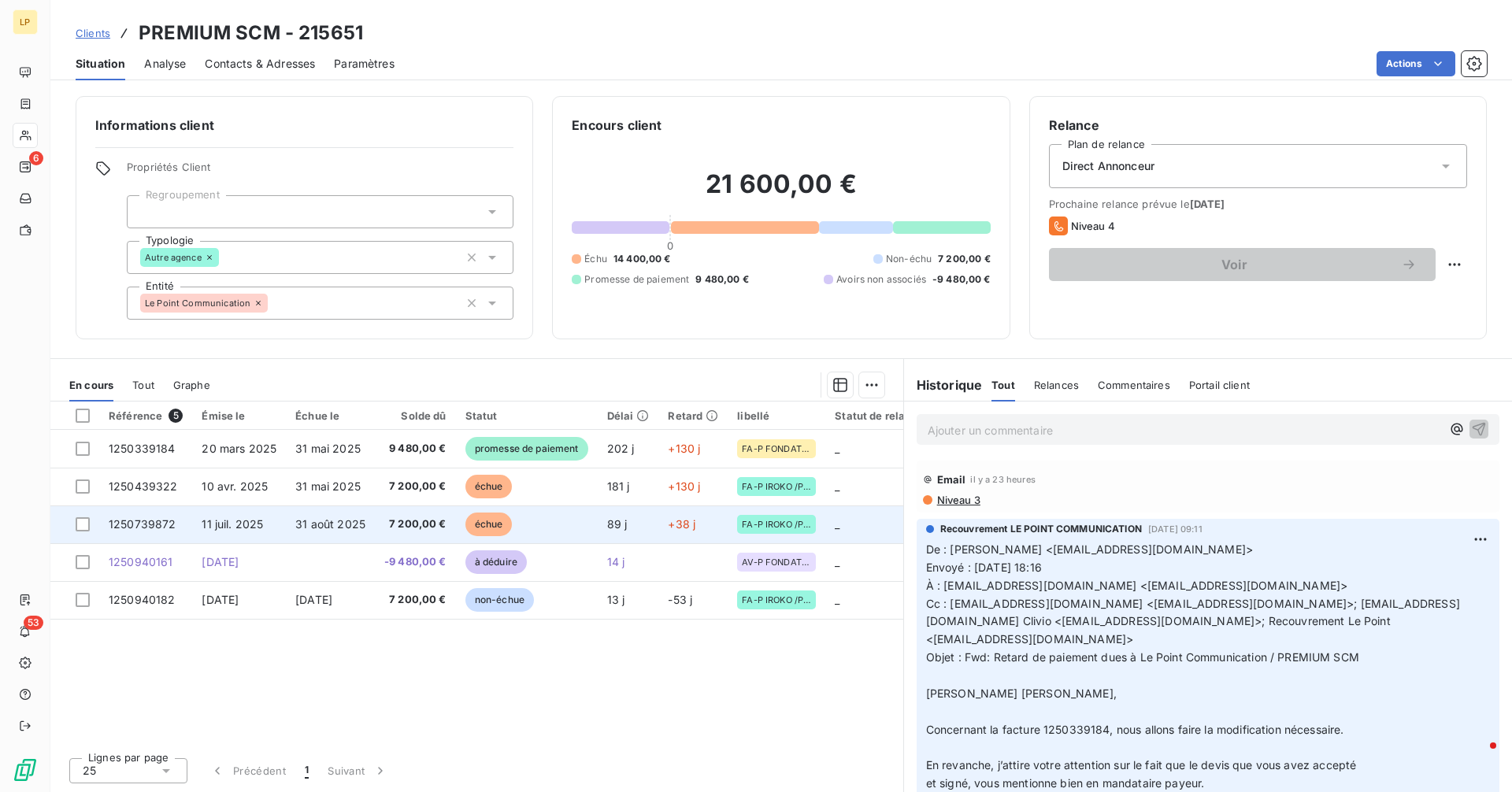
click at [515, 532] on td "échue" at bounding box center [527, 524] width 142 height 37
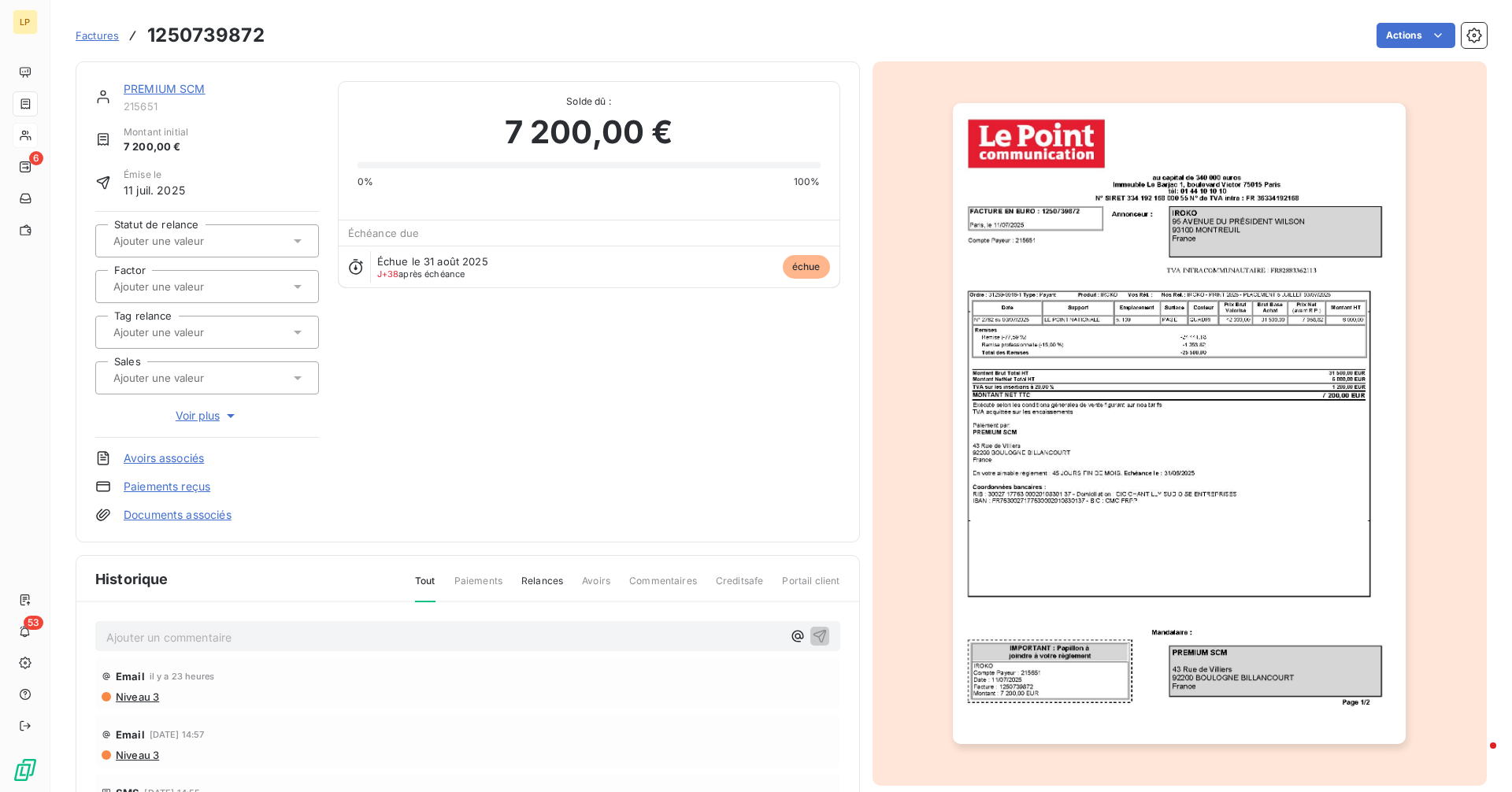
click at [1100, 415] on img "button" at bounding box center [1178, 423] width 452 height 640
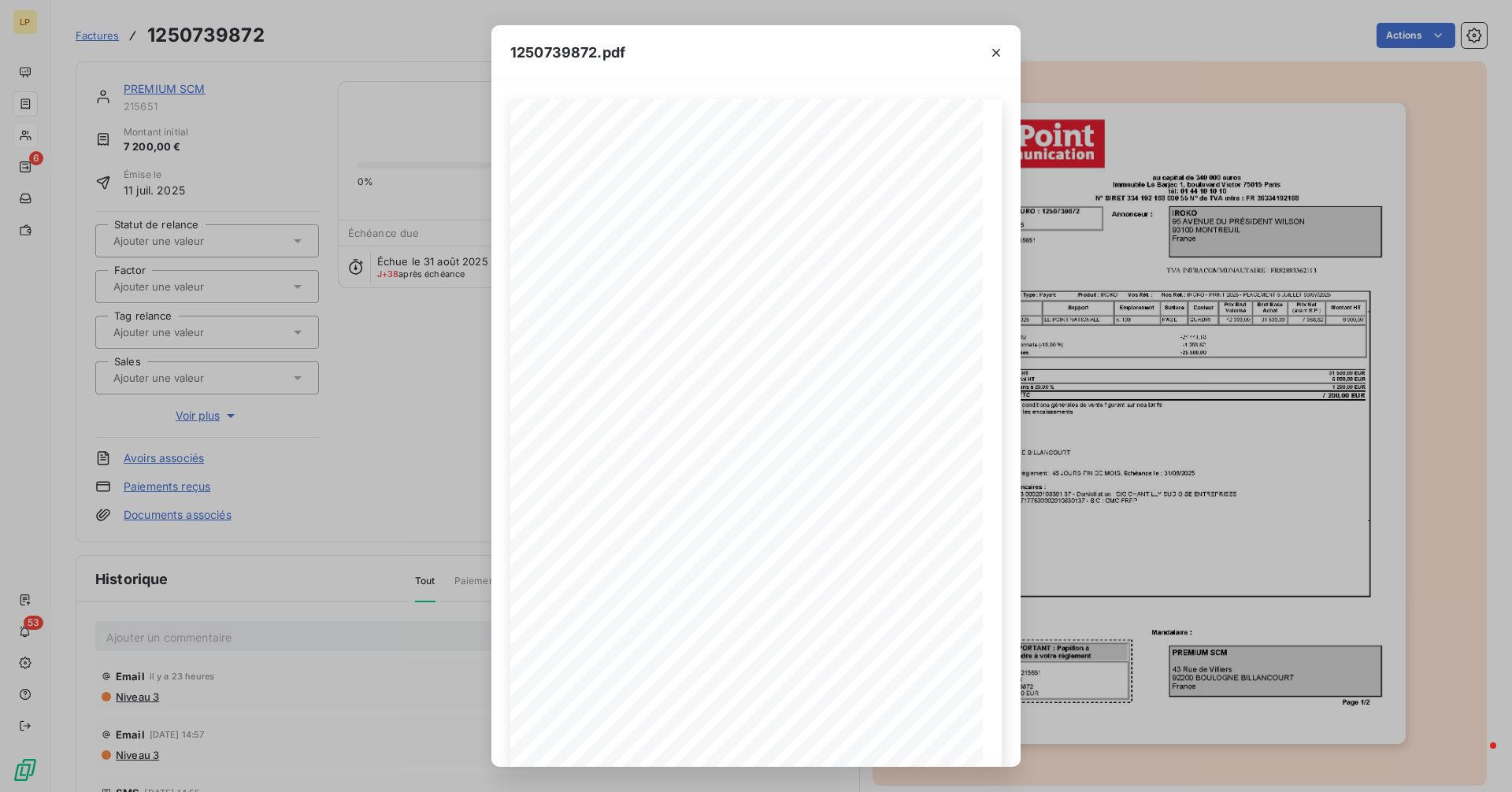
click at [441, 401] on div "1250739872.pdf - - - - au capital de 340 000 euros Immeuble [GEOGRAPHIC_DATA][S…" at bounding box center [756, 396] width 1512 height 792
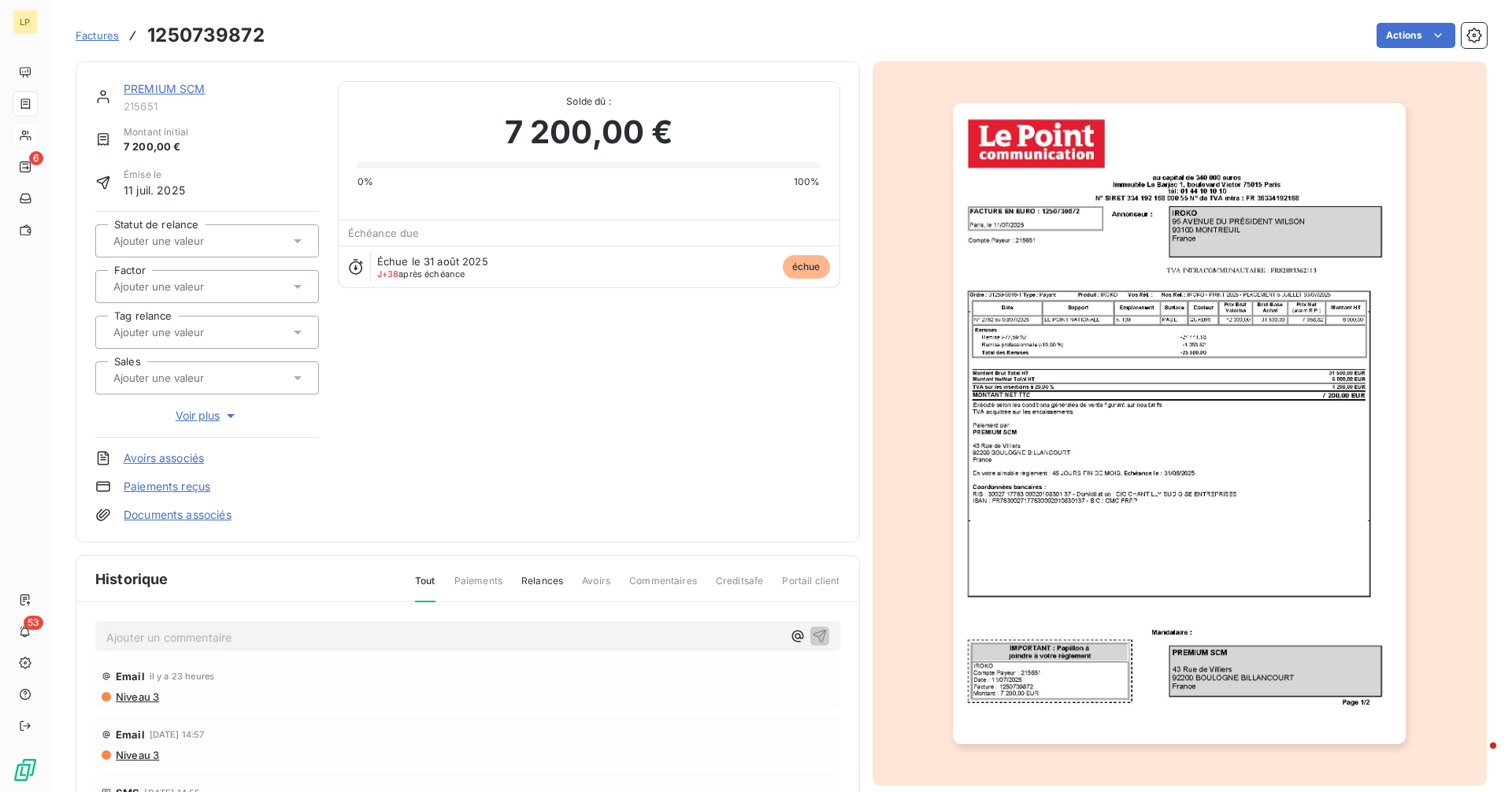
click at [157, 87] on link "PREMIUM SCM" at bounding box center [164, 89] width 82 height 14
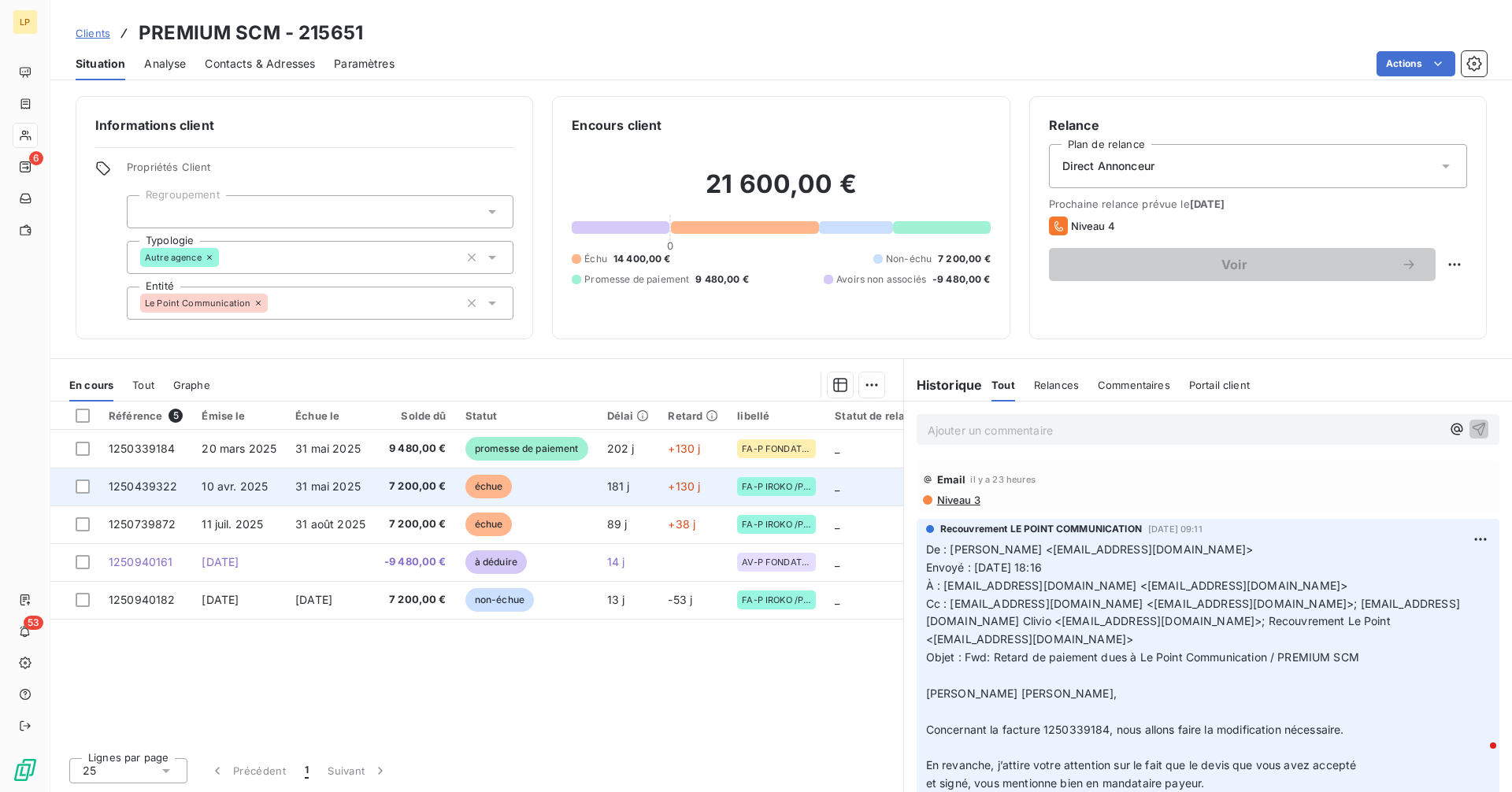
click at [438, 488] on span "7 200,00 €" at bounding box center [416, 487] width 62 height 16
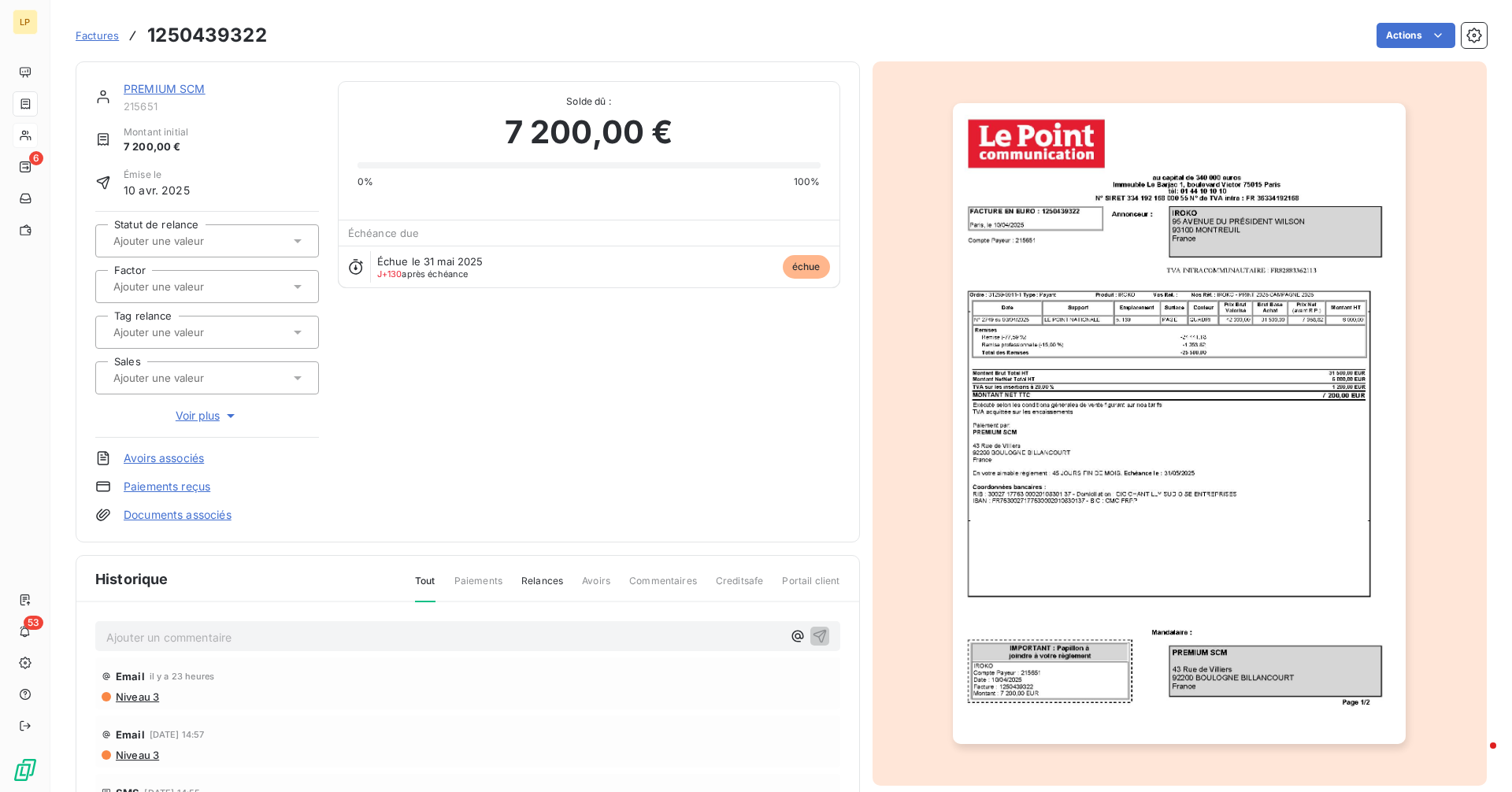
click at [1149, 460] on img "button" at bounding box center [1178, 423] width 452 height 640
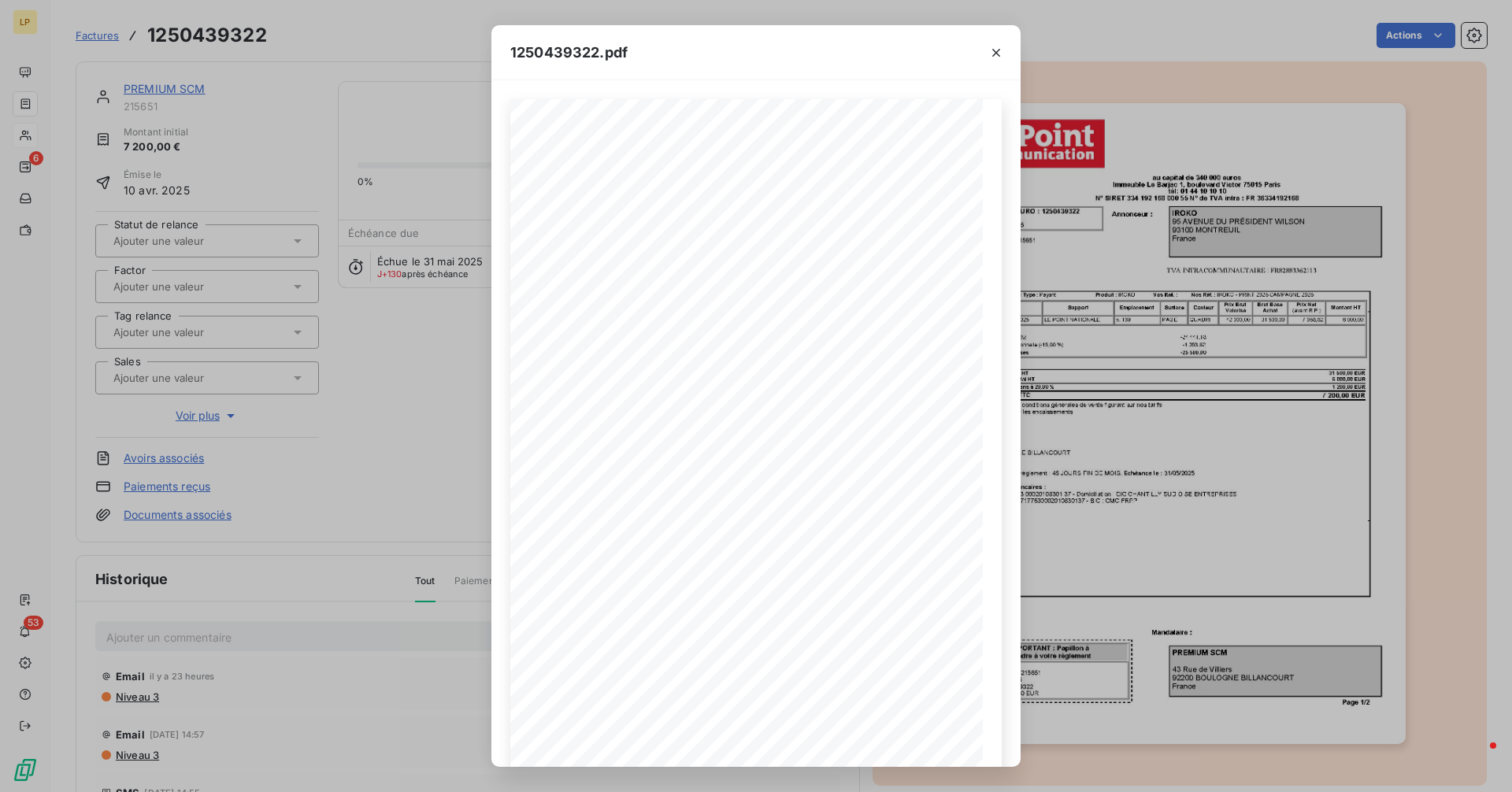
click at [420, 445] on div "1250439322.pdf - - - - au capital de 340 000 euros Immeuble [GEOGRAPHIC_DATA][S…" at bounding box center [756, 396] width 1512 height 792
click at [420, 446] on div "1250439322.pdf - - - - au capital de 340 000 euros Immeuble [GEOGRAPHIC_DATA][S…" at bounding box center [756, 396] width 1512 height 792
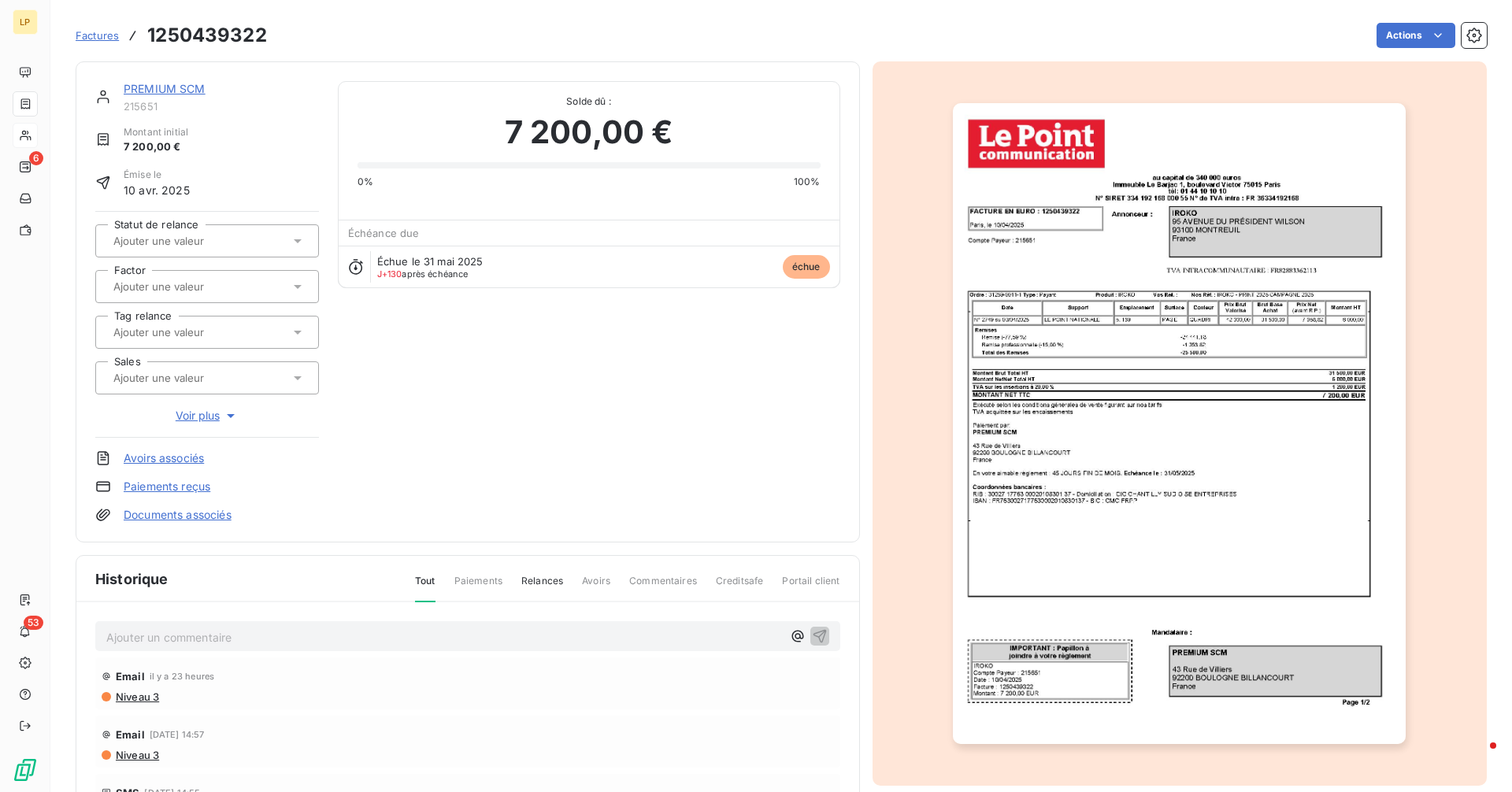
click at [163, 90] on link "PREMIUM SCM" at bounding box center [164, 89] width 82 height 14
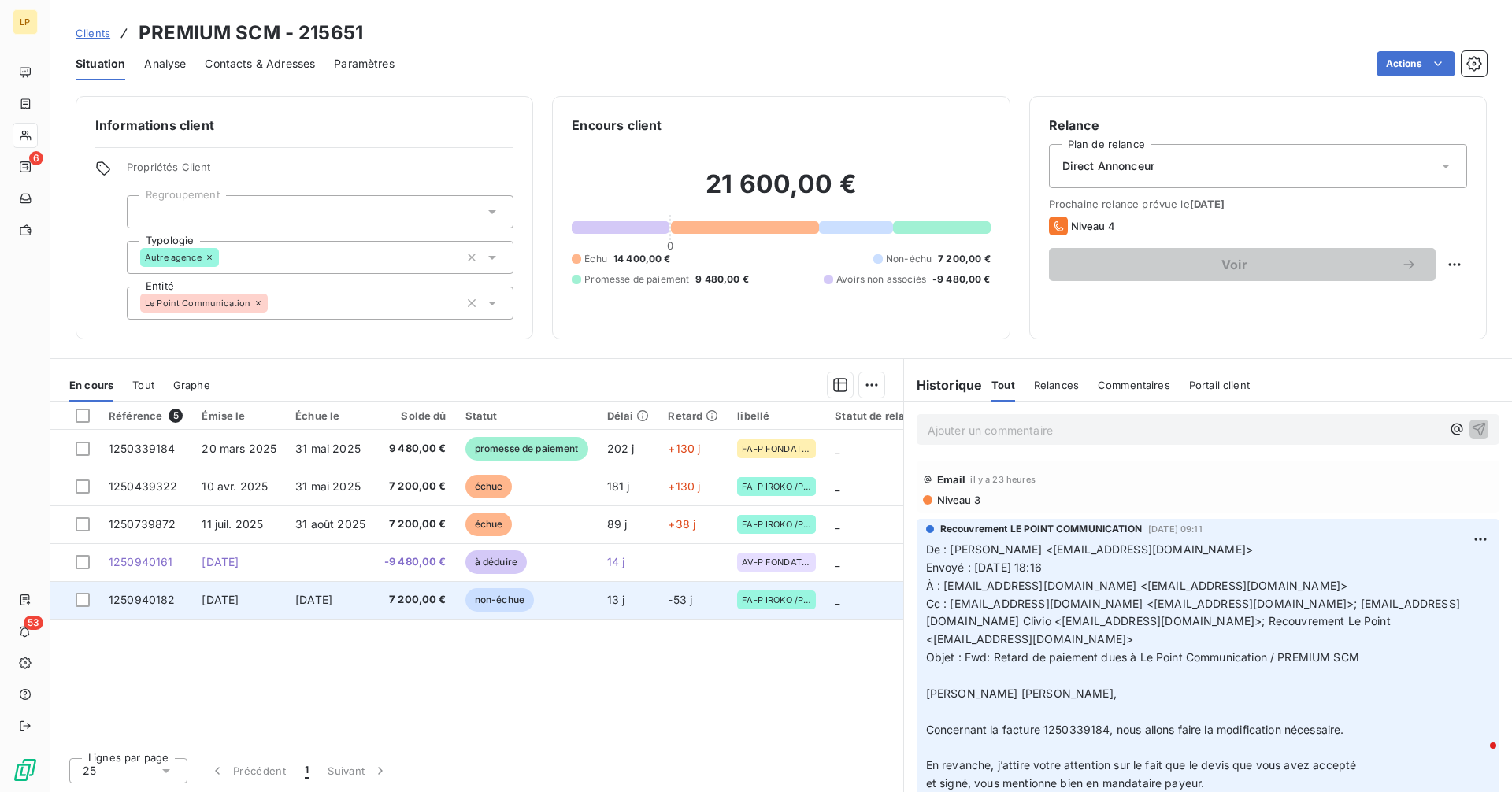
click at [281, 595] on td "[DATE]" at bounding box center [239, 599] width 93 height 37
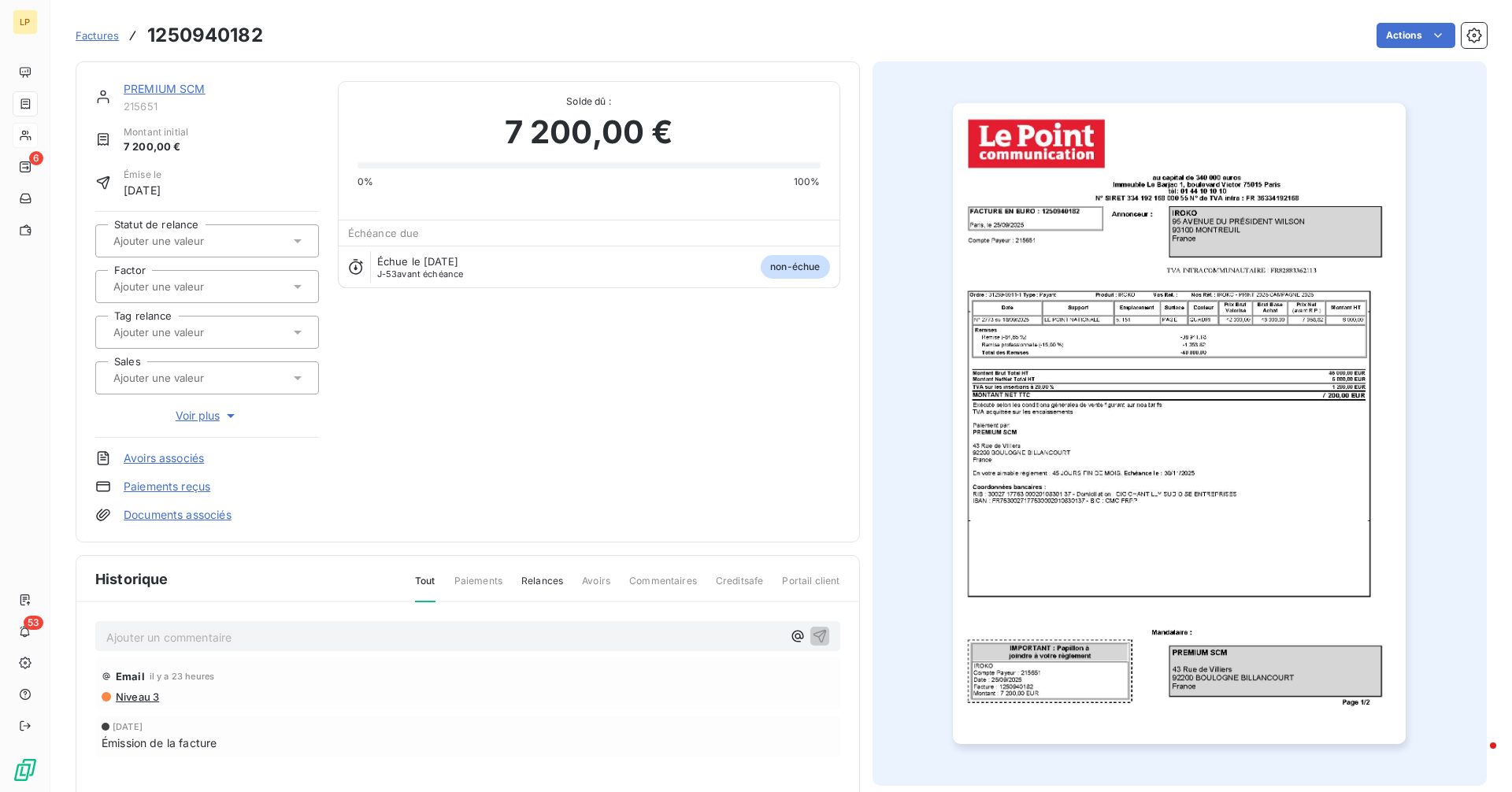
click at [1206, 414] on img "button" at bounding box center [1178, 423] width 452 height 640
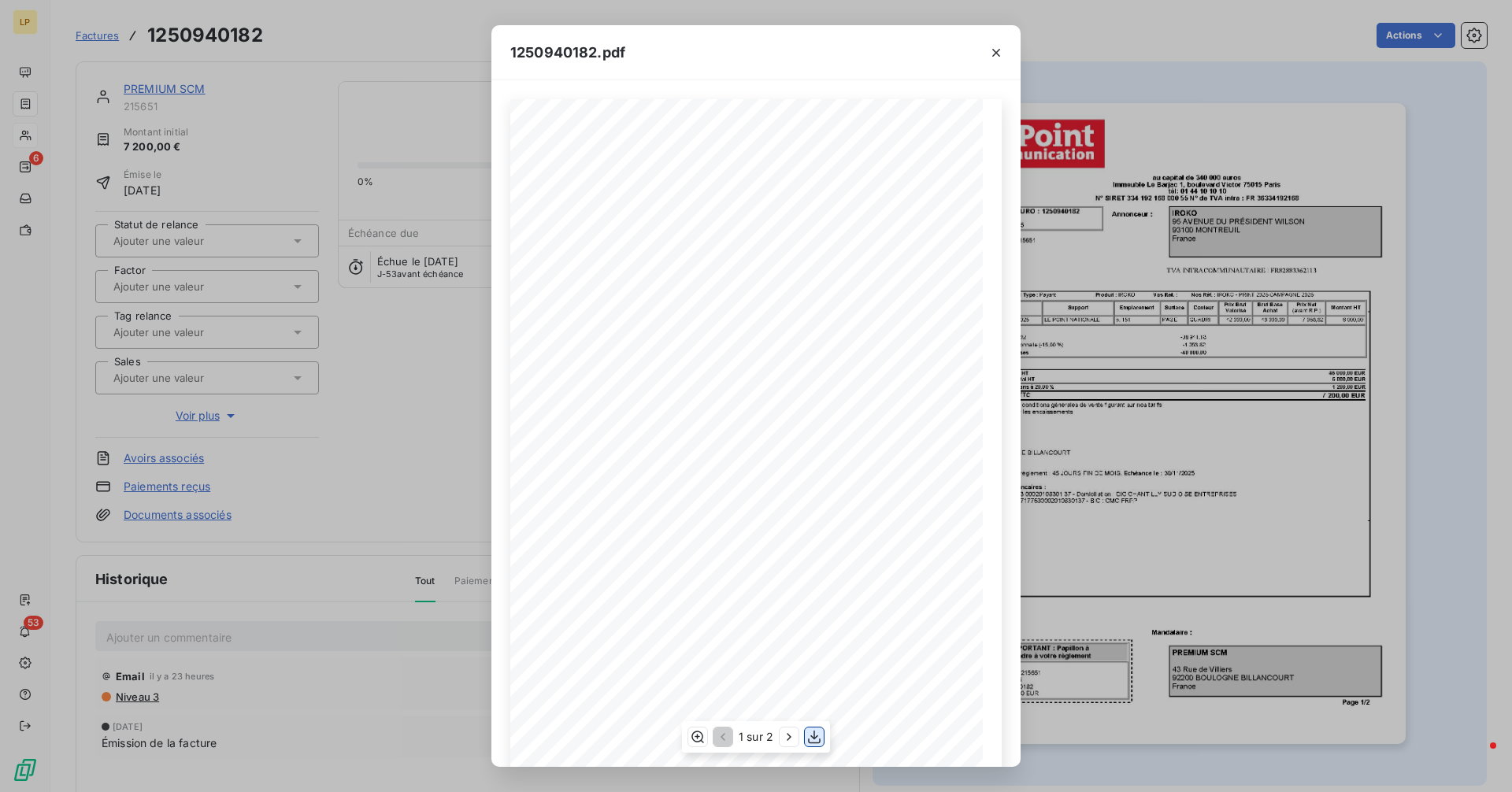
click at [822, 735] on icon "button" at bounding box center [815, 737] width 16 height 16
click at [384, 410] on div "1250940182.pdf - - - - au capital de 340 000 euros Immeuble [GEOGRAPHIC_DATA][S…" at bounding box center [756, 396] width 1512 height 792
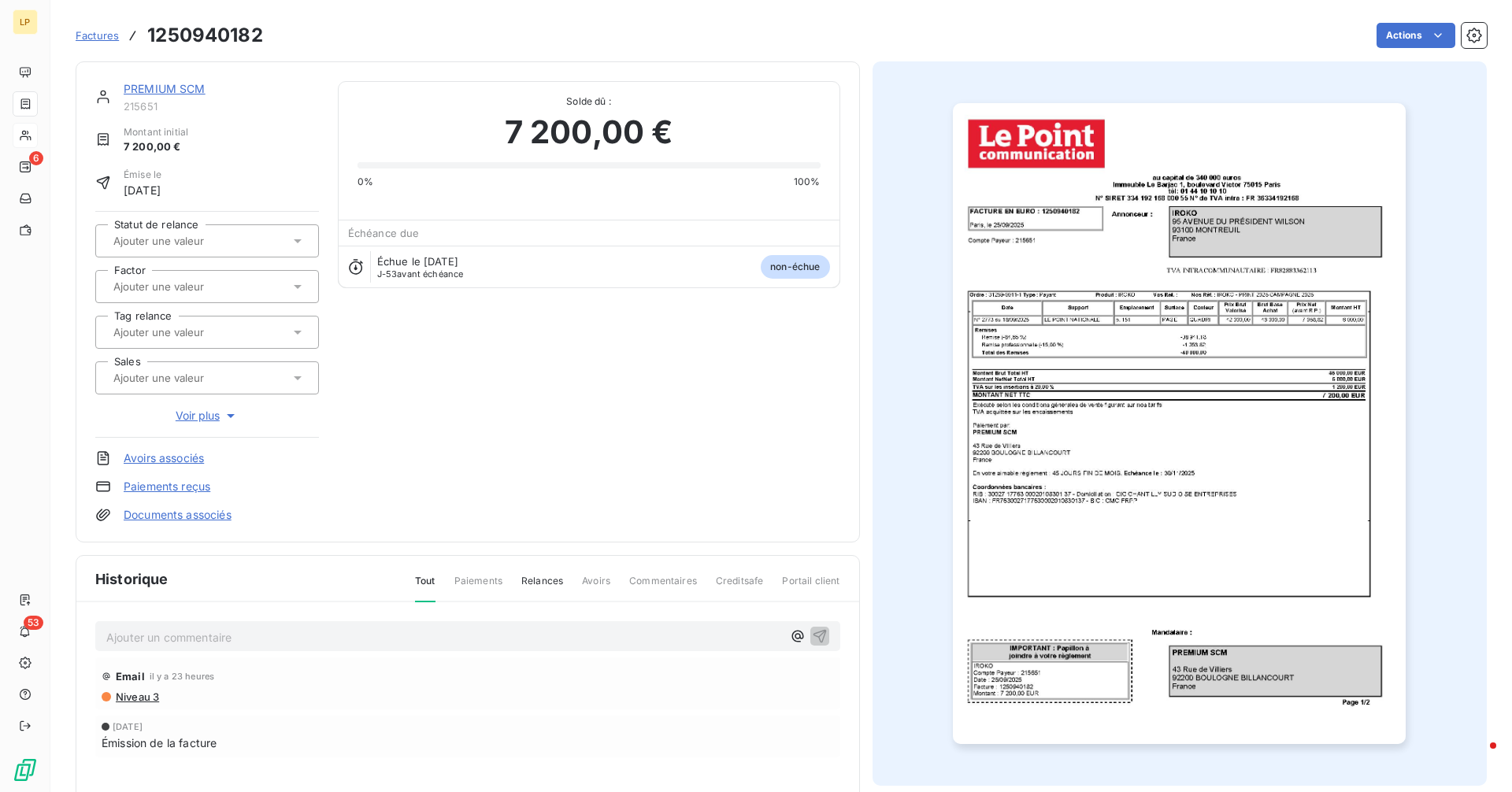
click at [178, 90] on link "PREMIUM SCM" at bounding box center [164, 89] width 82 height 14
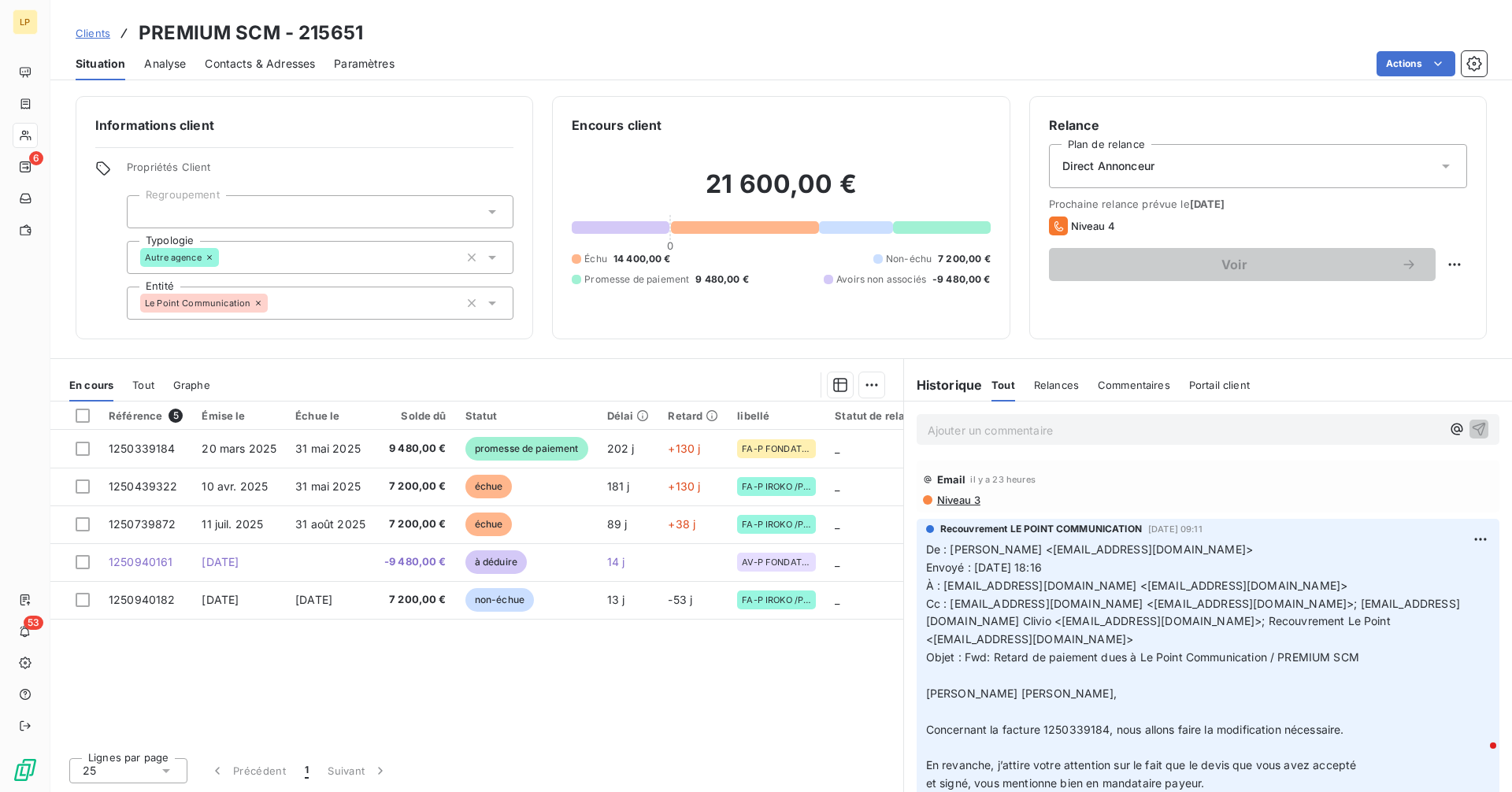
click at [237, 30] on h3 "PREMIUM SCM - 215651" at bounding box center [251, 33] width 224 height 29
click at [278, 41] on h3 "PREMIUM SCM - 215651" at bounding box center [251, 33] width 224 height 29
click at [278, 38] on h3 "PREMIUM SCM - 215651" at bounding box center [251, 33] width 224 height 29
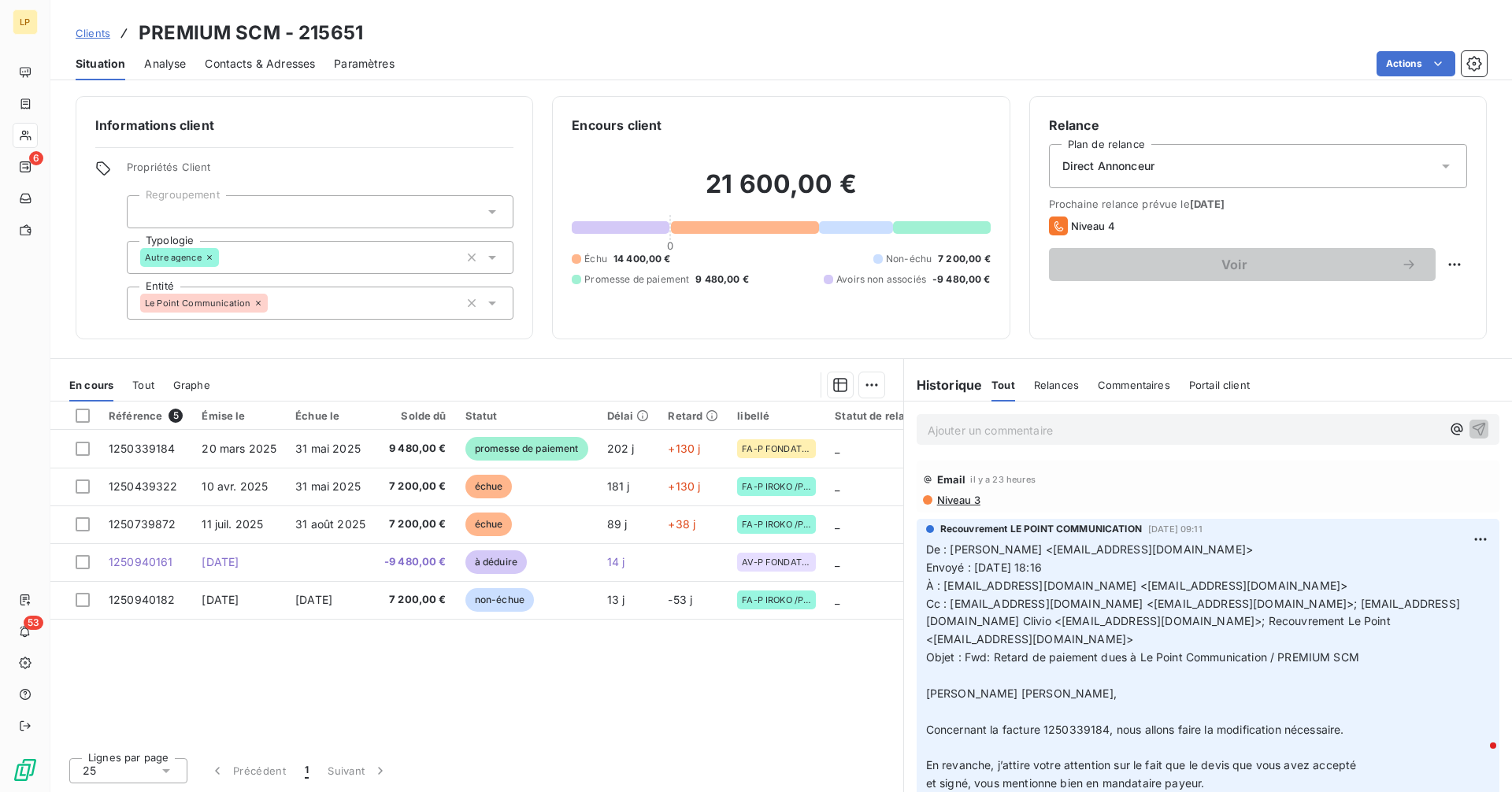
click at [279, 34] on h3 "PREMIUM SCM - 215651" at bounding box center [251, 33] width 224 height 29
copy h3 "PREMIUM SCM - 215651"
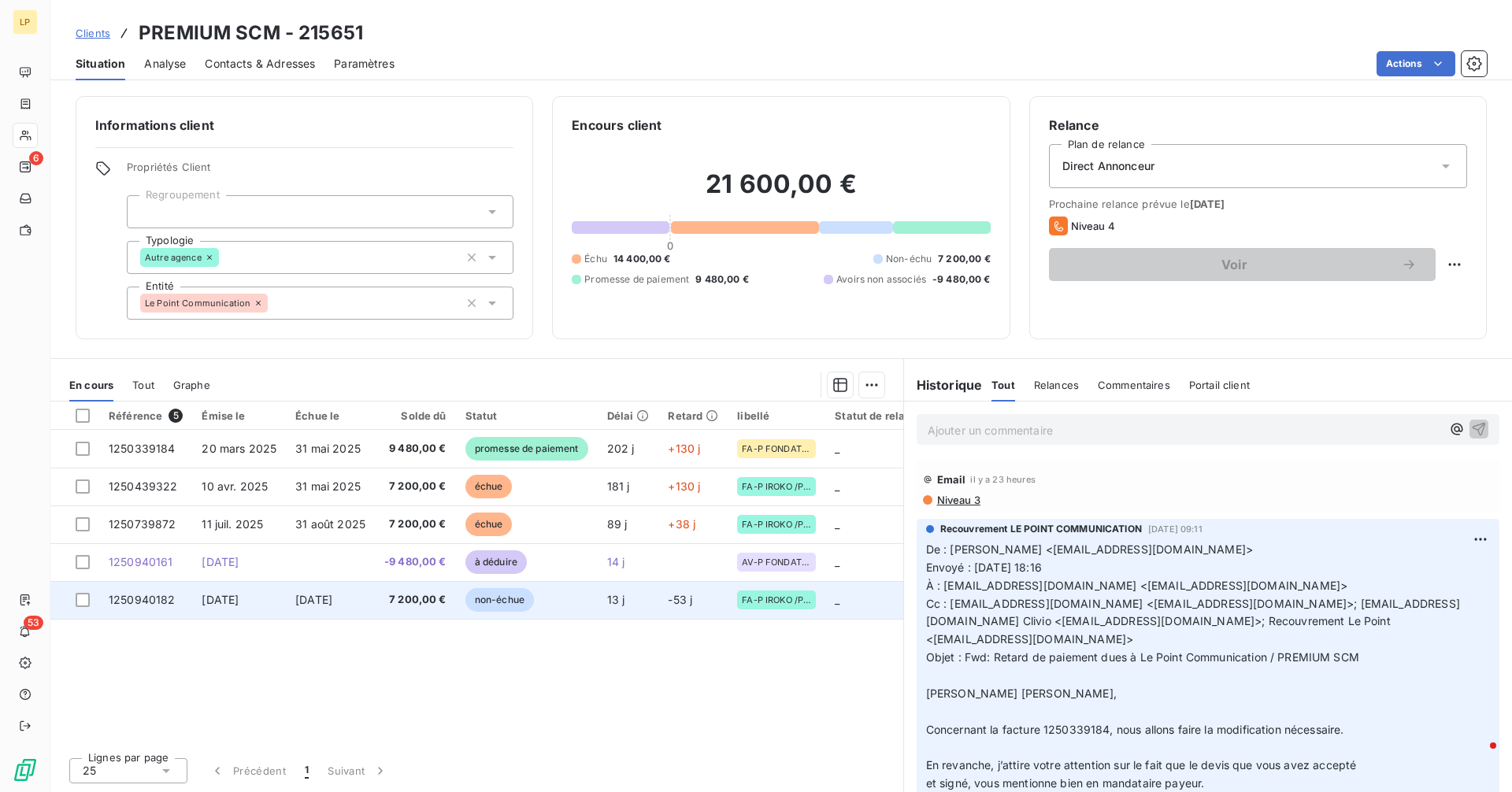
click at [332, 597] on span "[DATE]" at bounding box center [314, 599] width 37 height 14
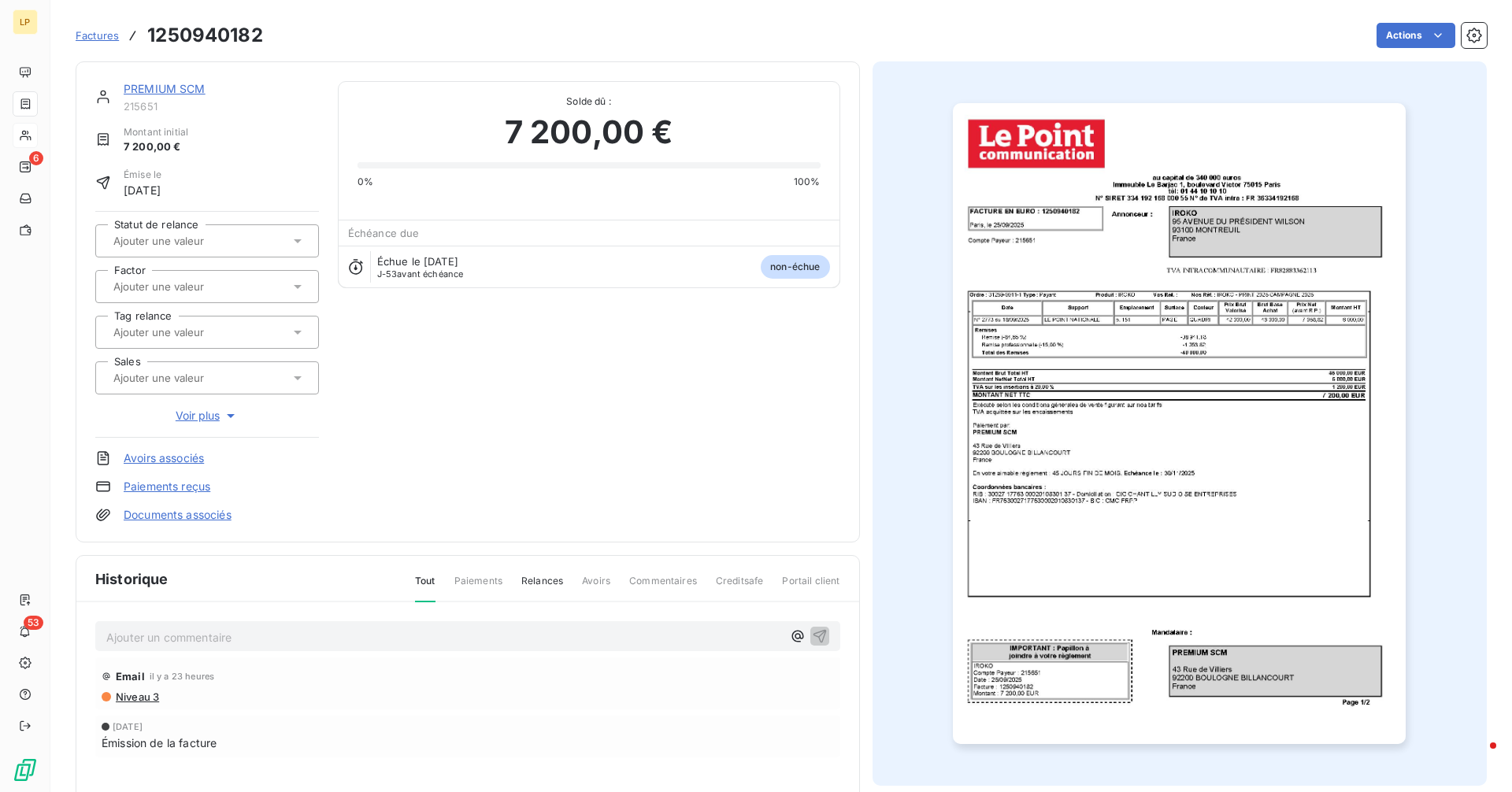
click at [211, 39] on h3 "1250940182" at bounding box center [205, 36] width 116 height 29
copy h3 "1250940182"
click at [218, 418] on span "Voir plus" at bounding box center [207, 416] width 63 height 16
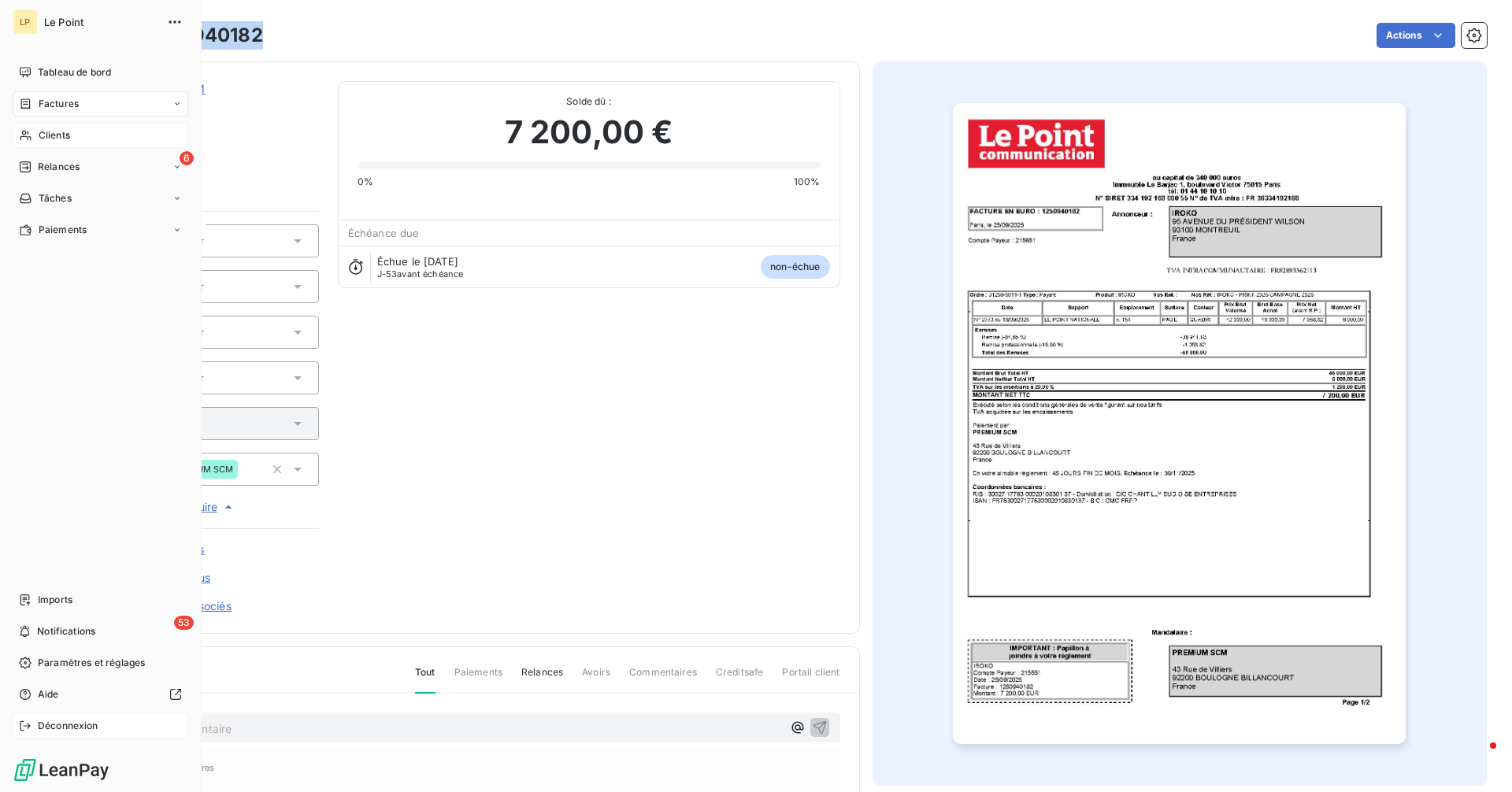
click at [38, 727] on span "Déconnexion" at bounding box center [68, 726] width 61 height 14
